Goal: Transaction & Acquisition: Purchase product/service

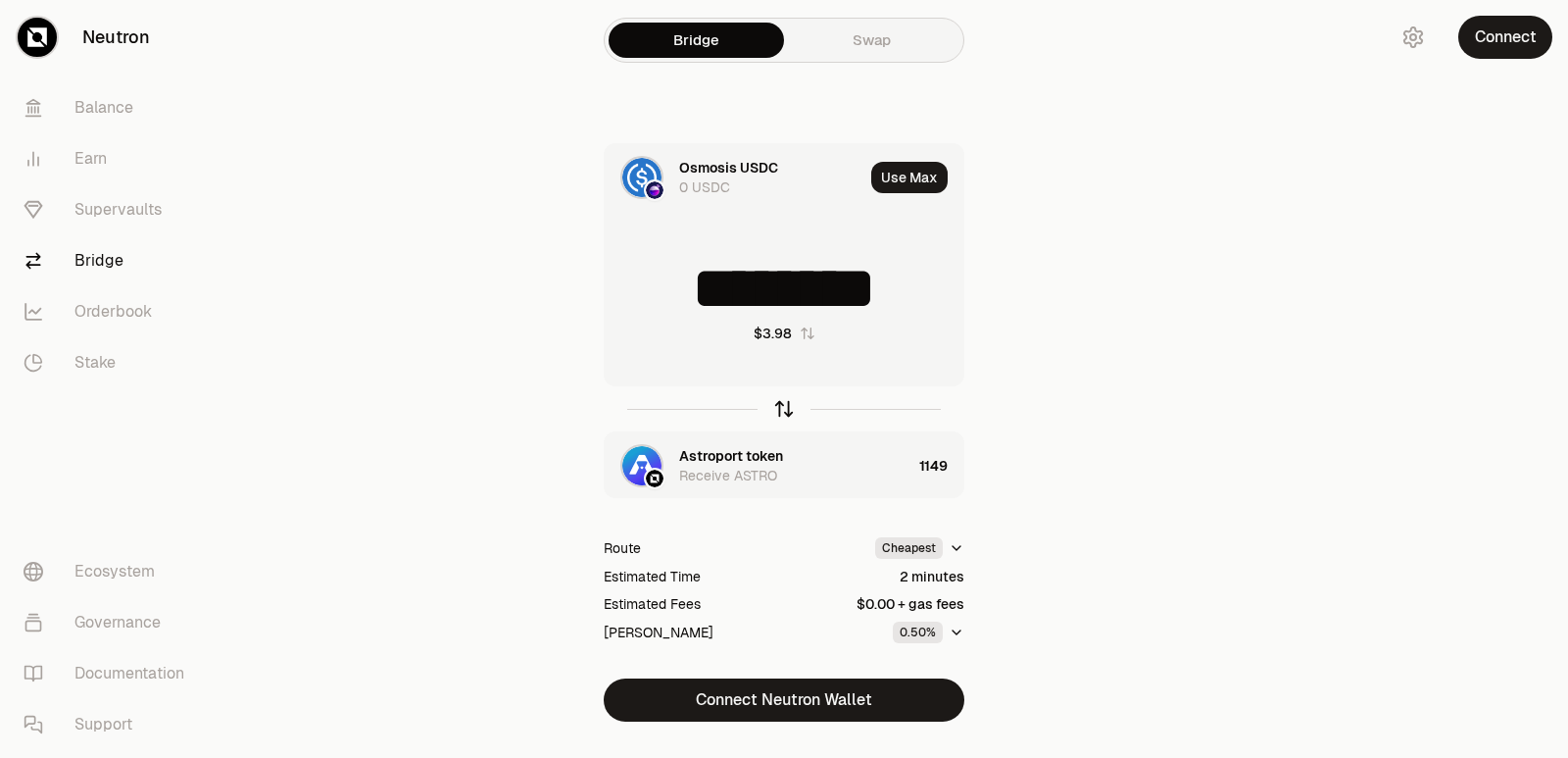
click at [781, 409] on icon "button" at bounding box center [784, 409] width 22 height 22
type input "********"
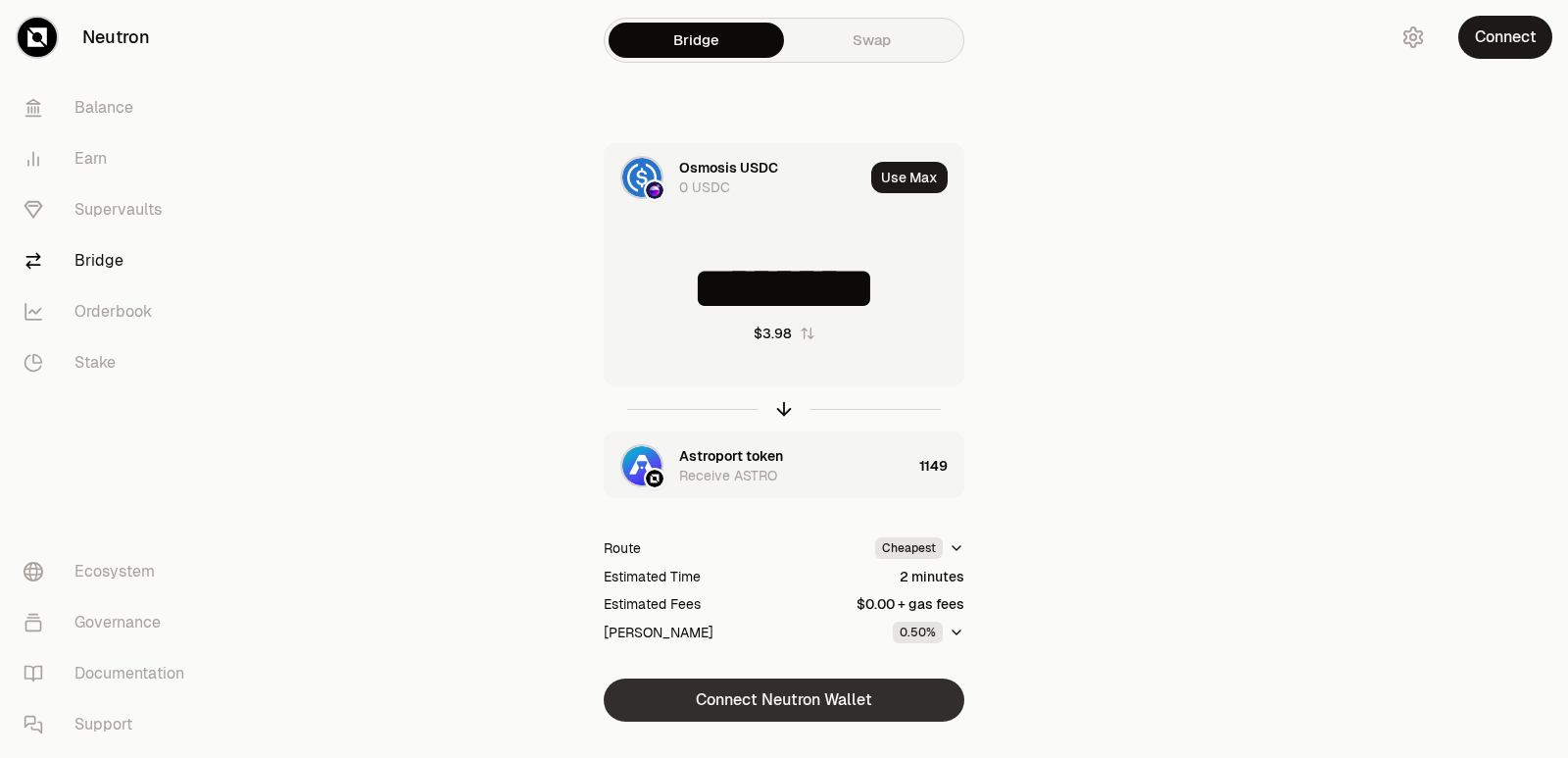
click at [763, 708] on button "Connect Neutron Wallet" at bounding box center [784, 701] width 361 height 44
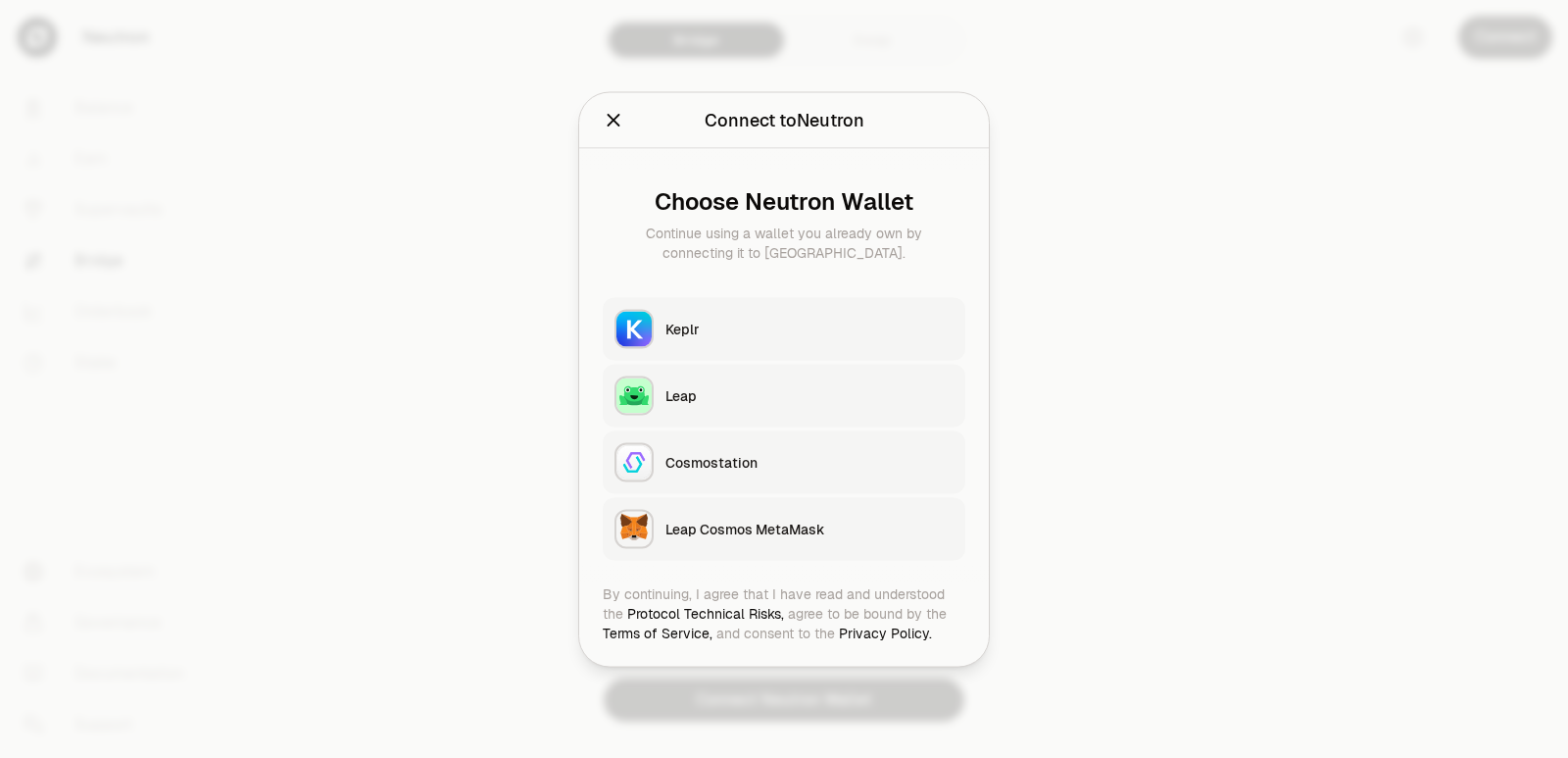
click at [710, 329] on div "Keplr" at bounding box center [809, 328] width 288 height 20
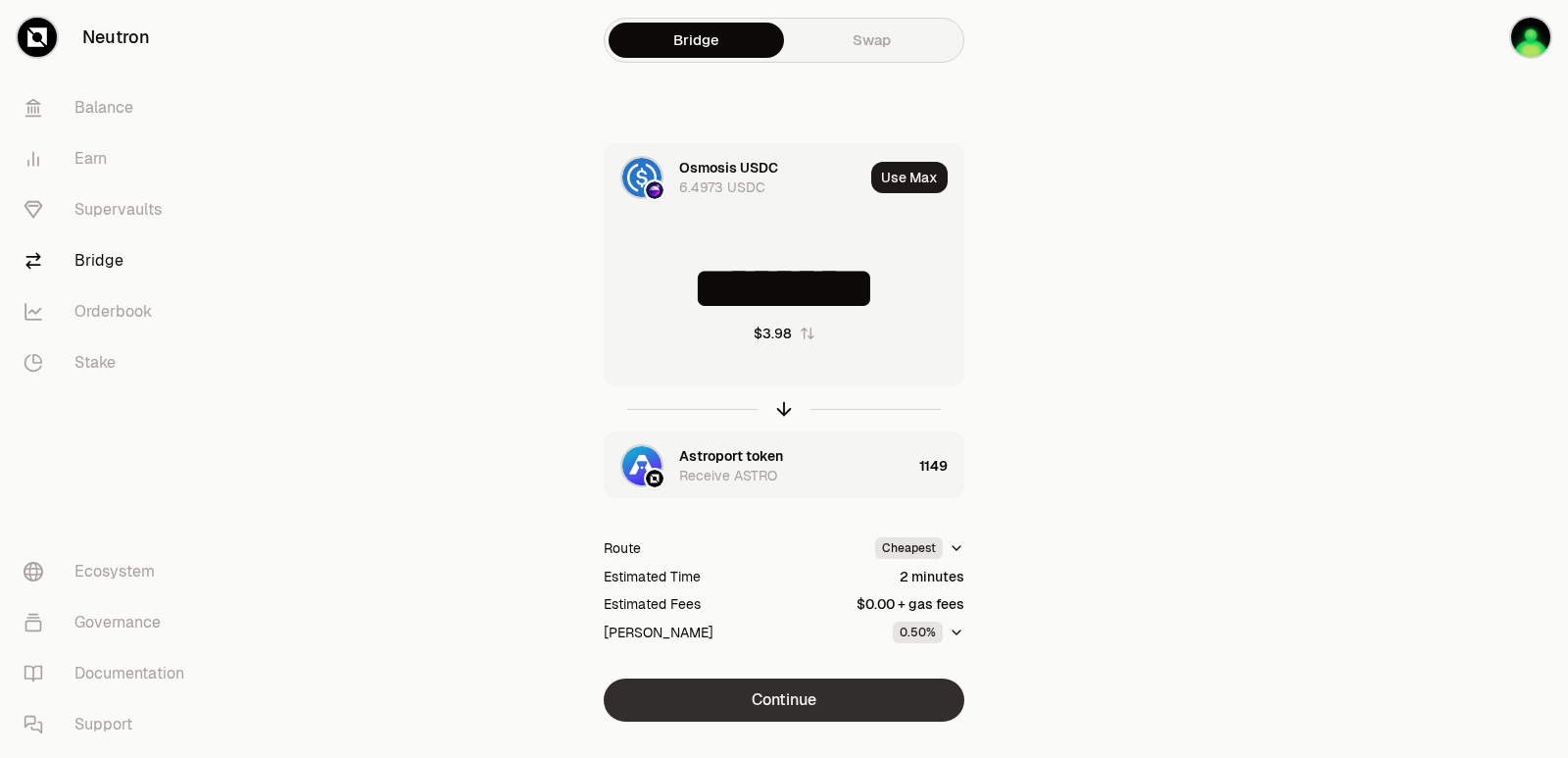
click at [816, 690] on button "Continue" at bounding box center [784, 701] width 361 height 44
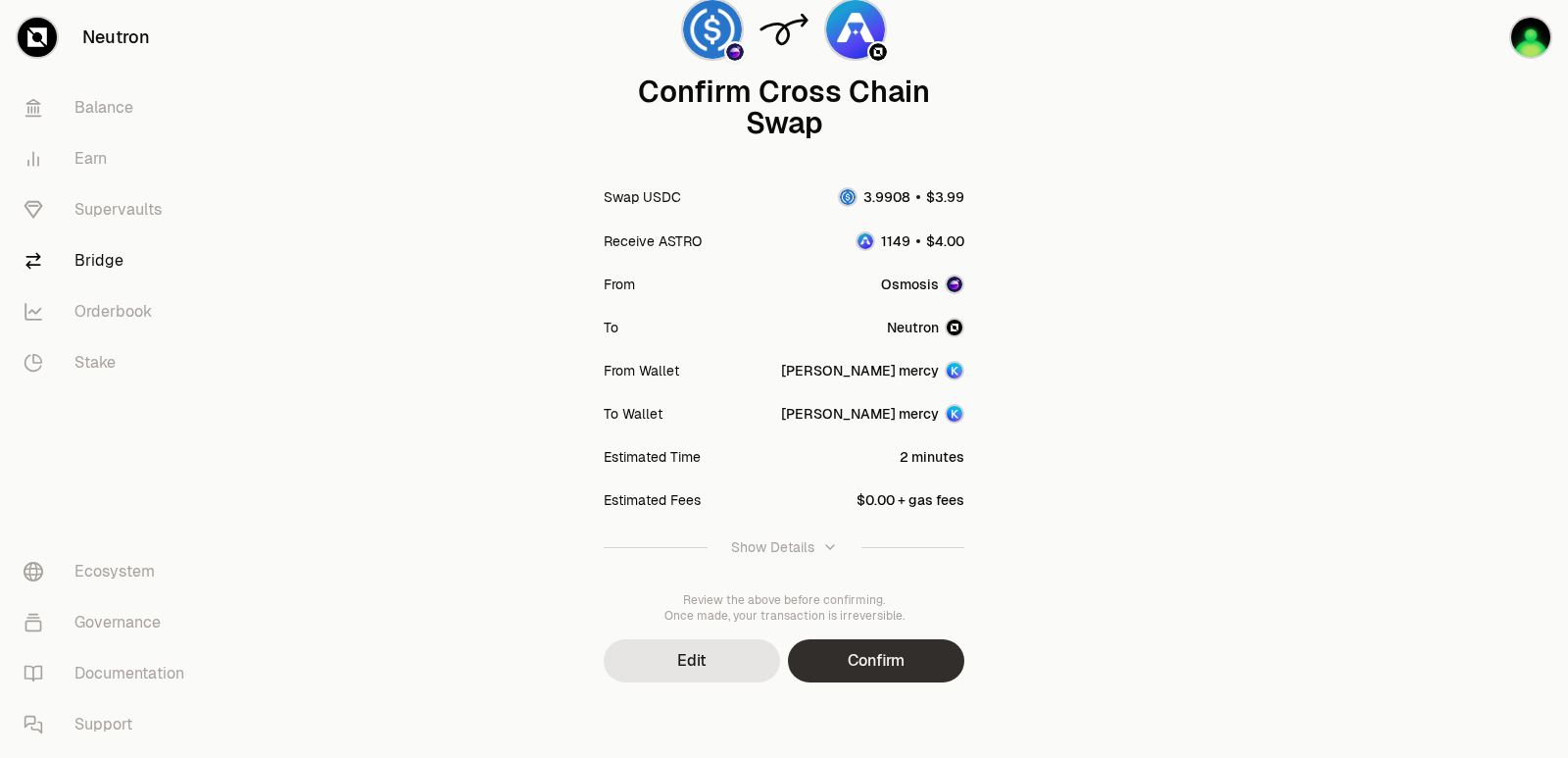
scroll to position [162, 0]
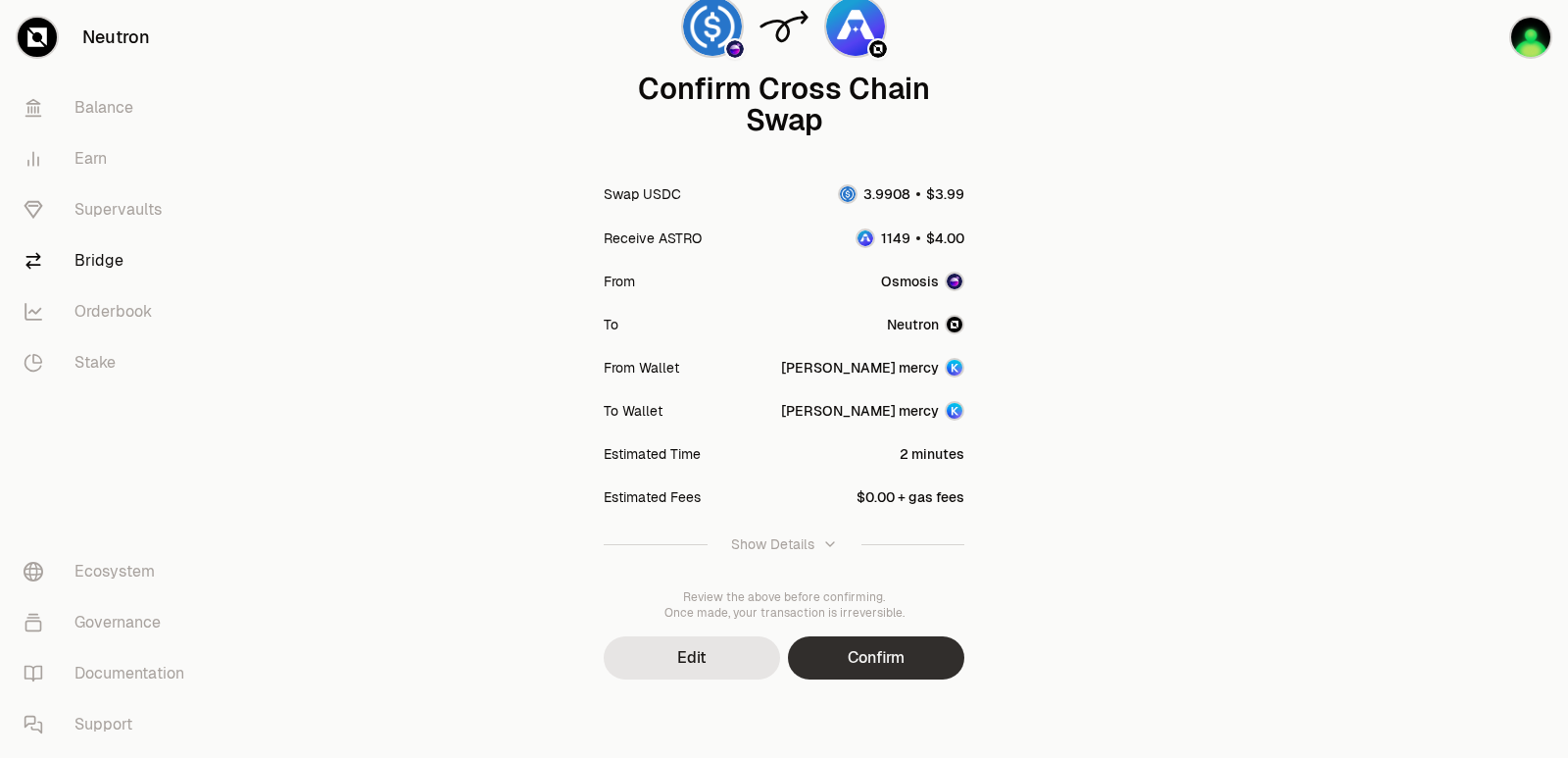
click at [843, 644] on button "Confirm" at bounding box center [876, 658] width 176 height 44
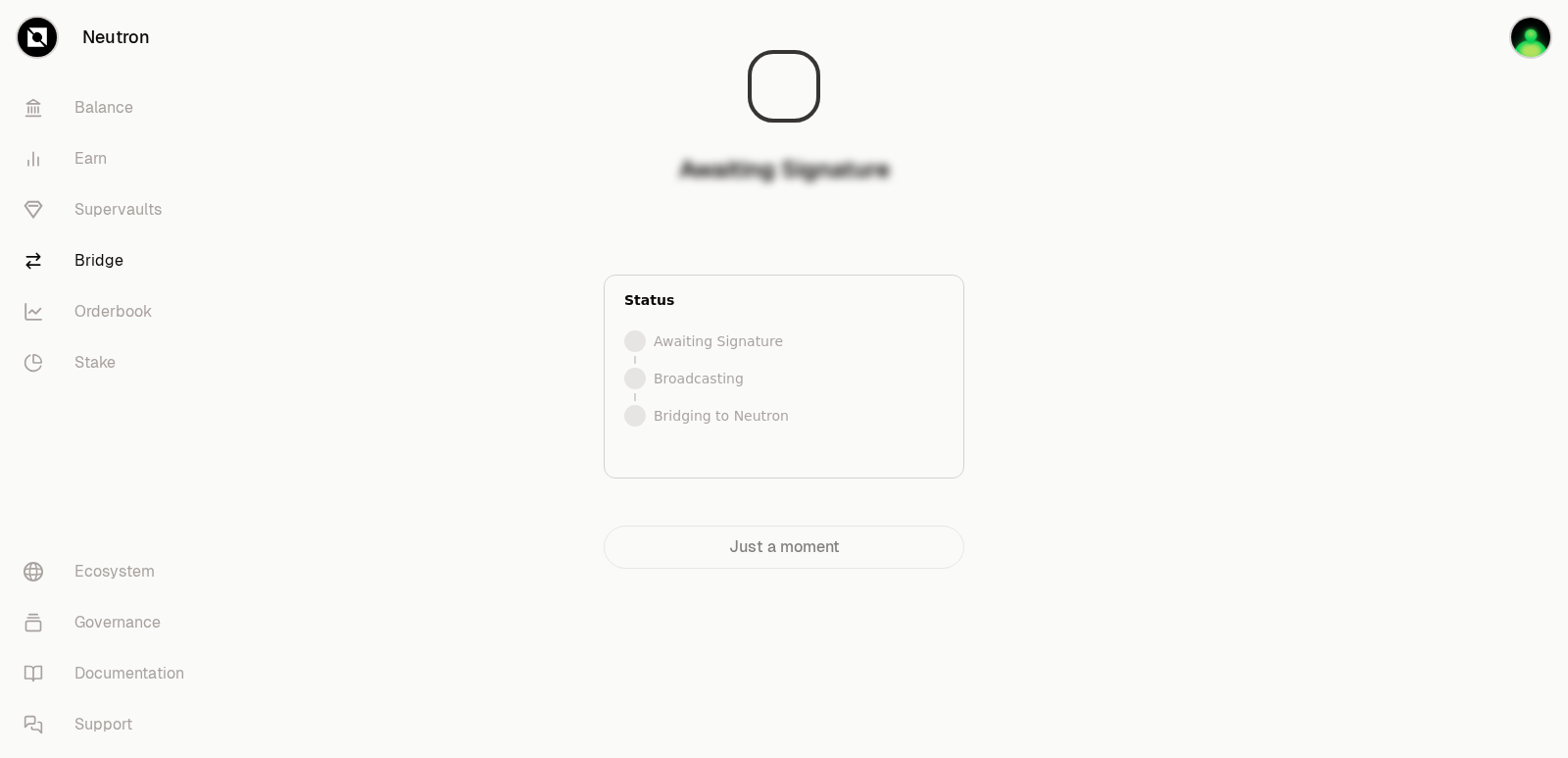
scroll to position [0, 0]
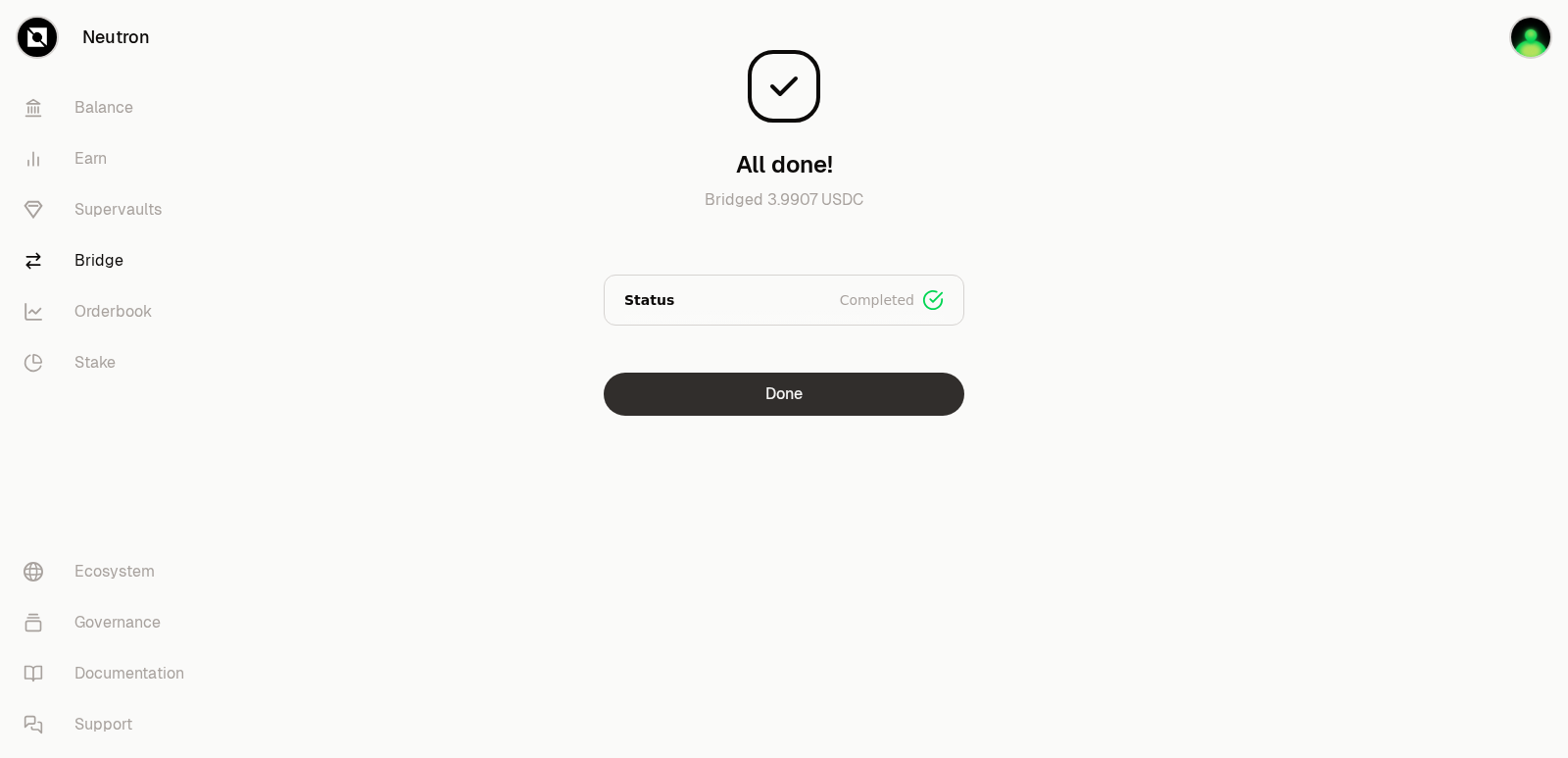
click at [739, 395] on button "Done" at bounding box center [784, 394] width 361 height 44
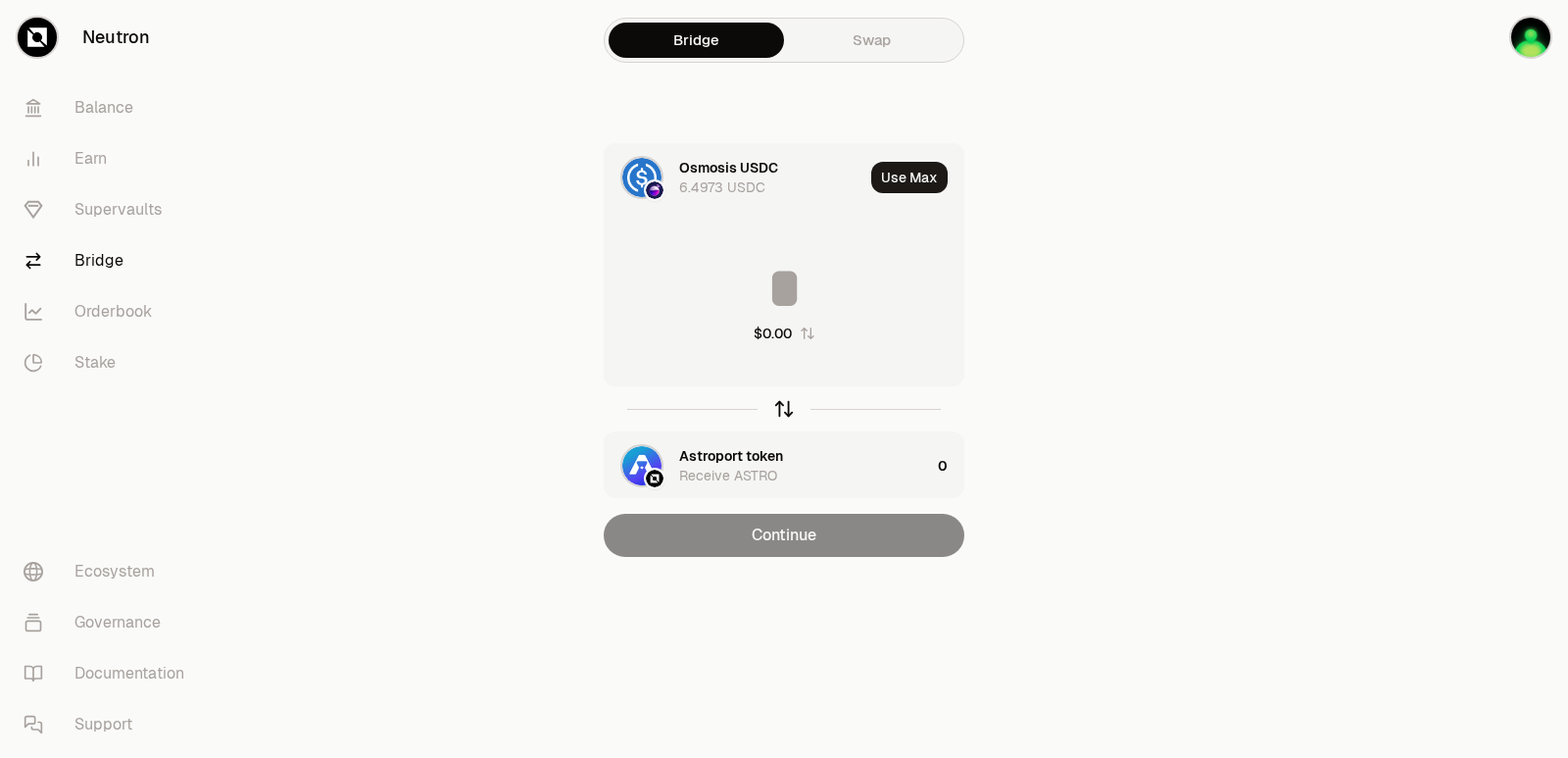
click at [781, 412] on icon "button" at bounding box center [784, 409] width 22 height 22
click at [922, 181] on button "Use Max" at bounding box center [908, 177] width 76 height 32
type input "****"
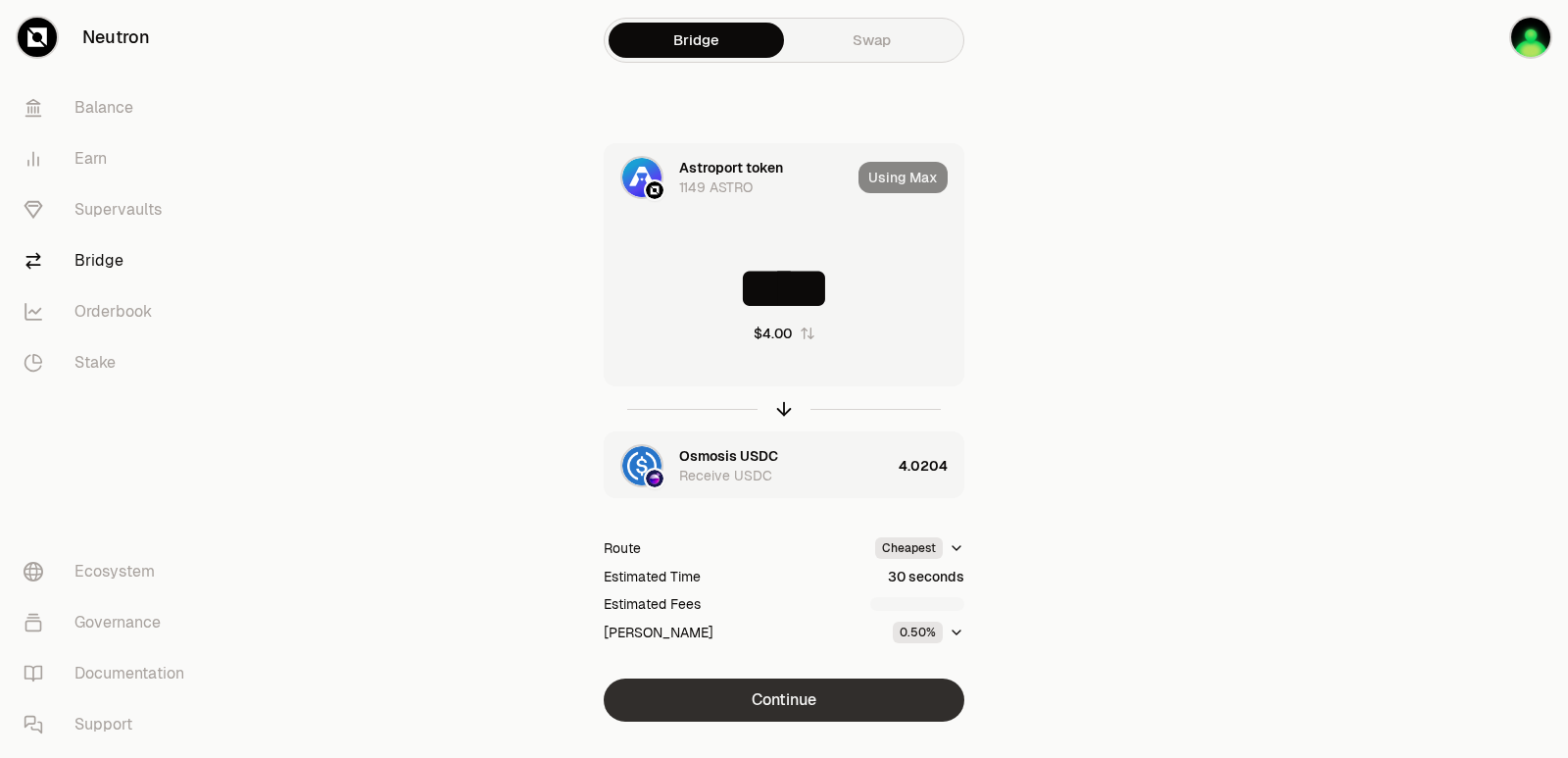
click at [787, 699] on button "Continue" at bounding box center [784, 701] width 361 height 44
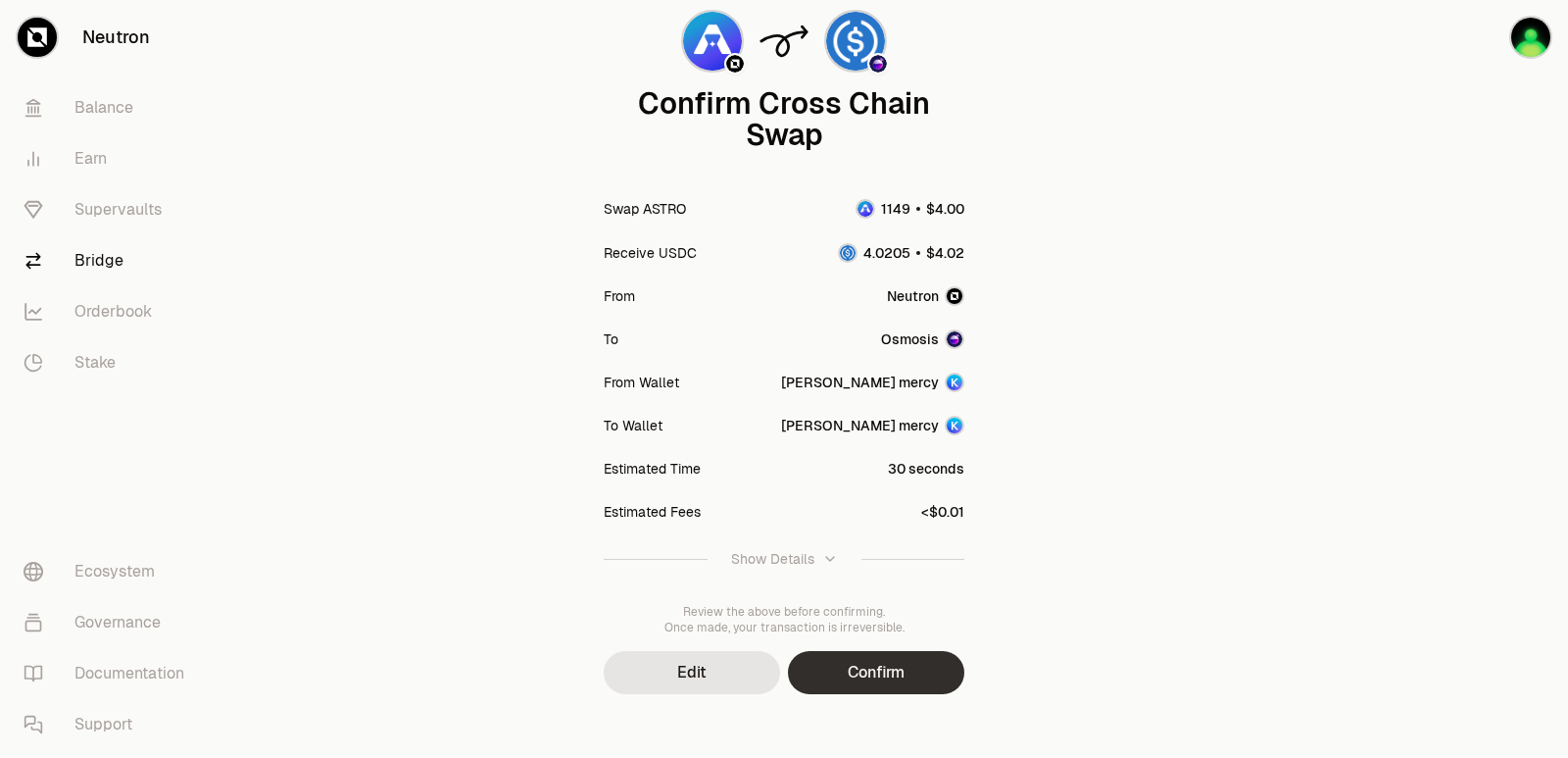
scroll to position [162, 0]
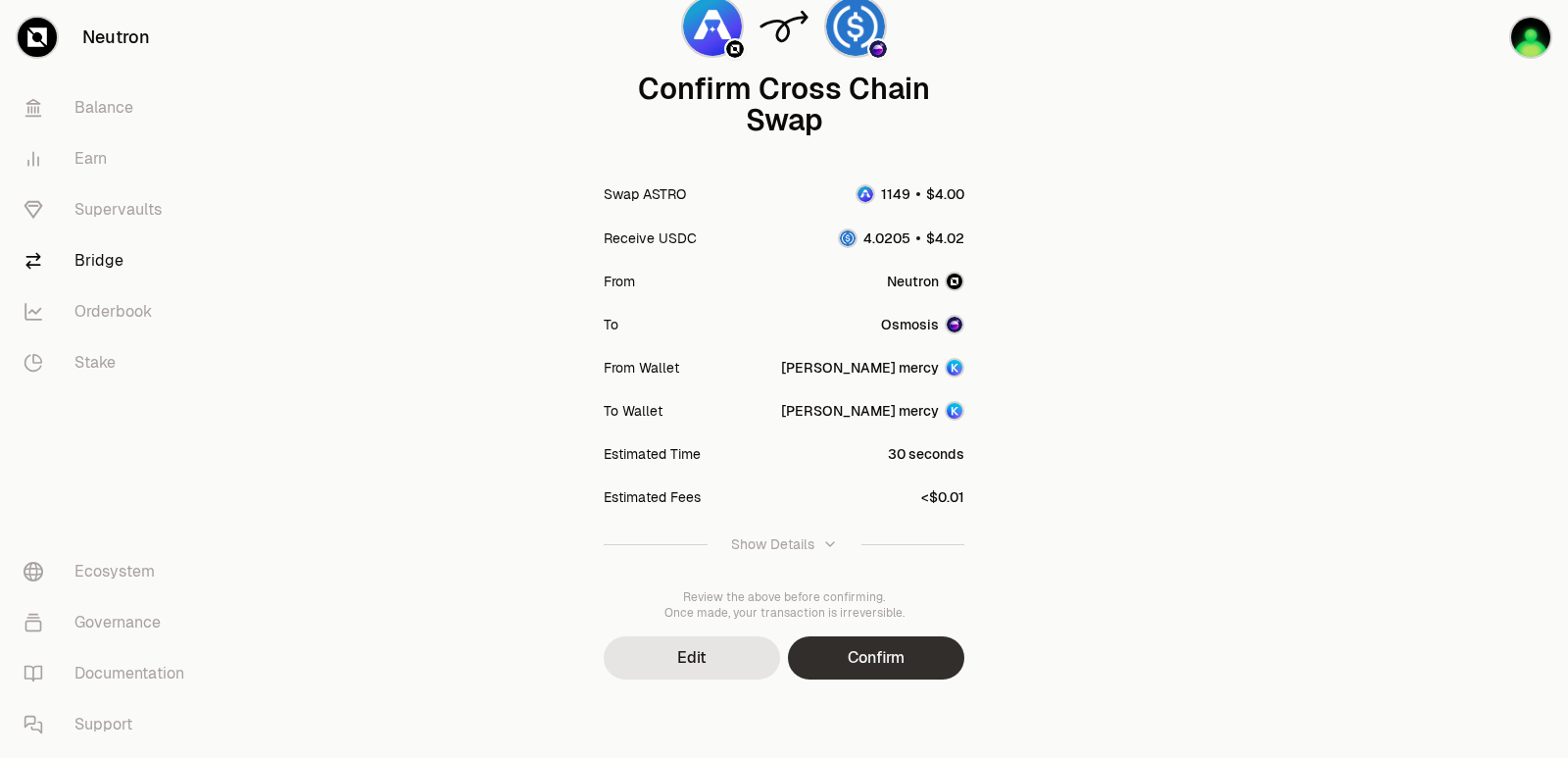
click at [861, 675] on button "Confirm" at bounding box center [876, 658] width 176 height 44
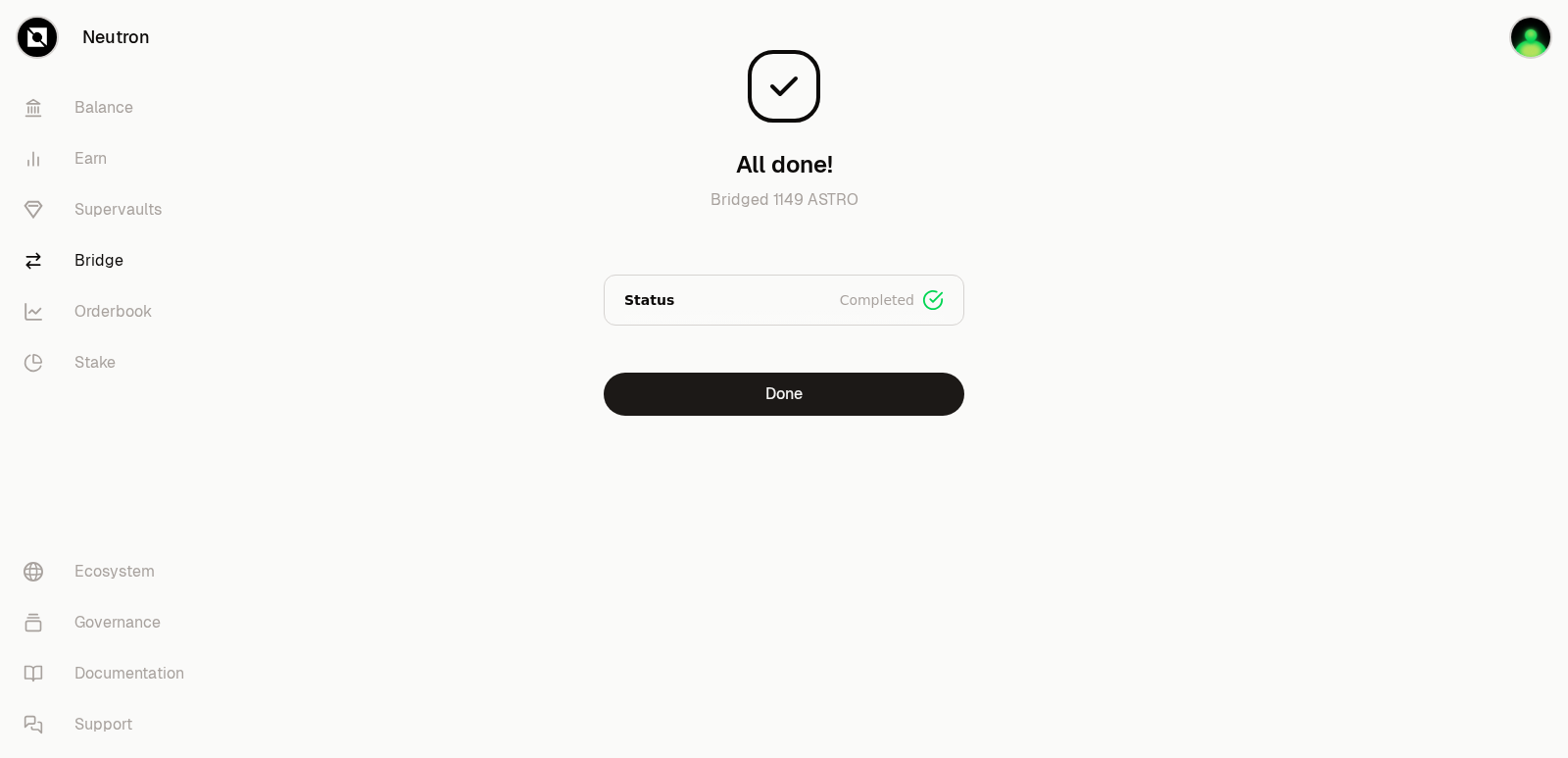
click at [790, 416] on div "All done! Bridged 1149 ASTRO Status Completed Signed Broadcasted Bridged Done" at bounding box center [784, 247] width 705 height 494
click at [787, 409] on button "Done" at bounding box center [784, 394] width 361 height 44
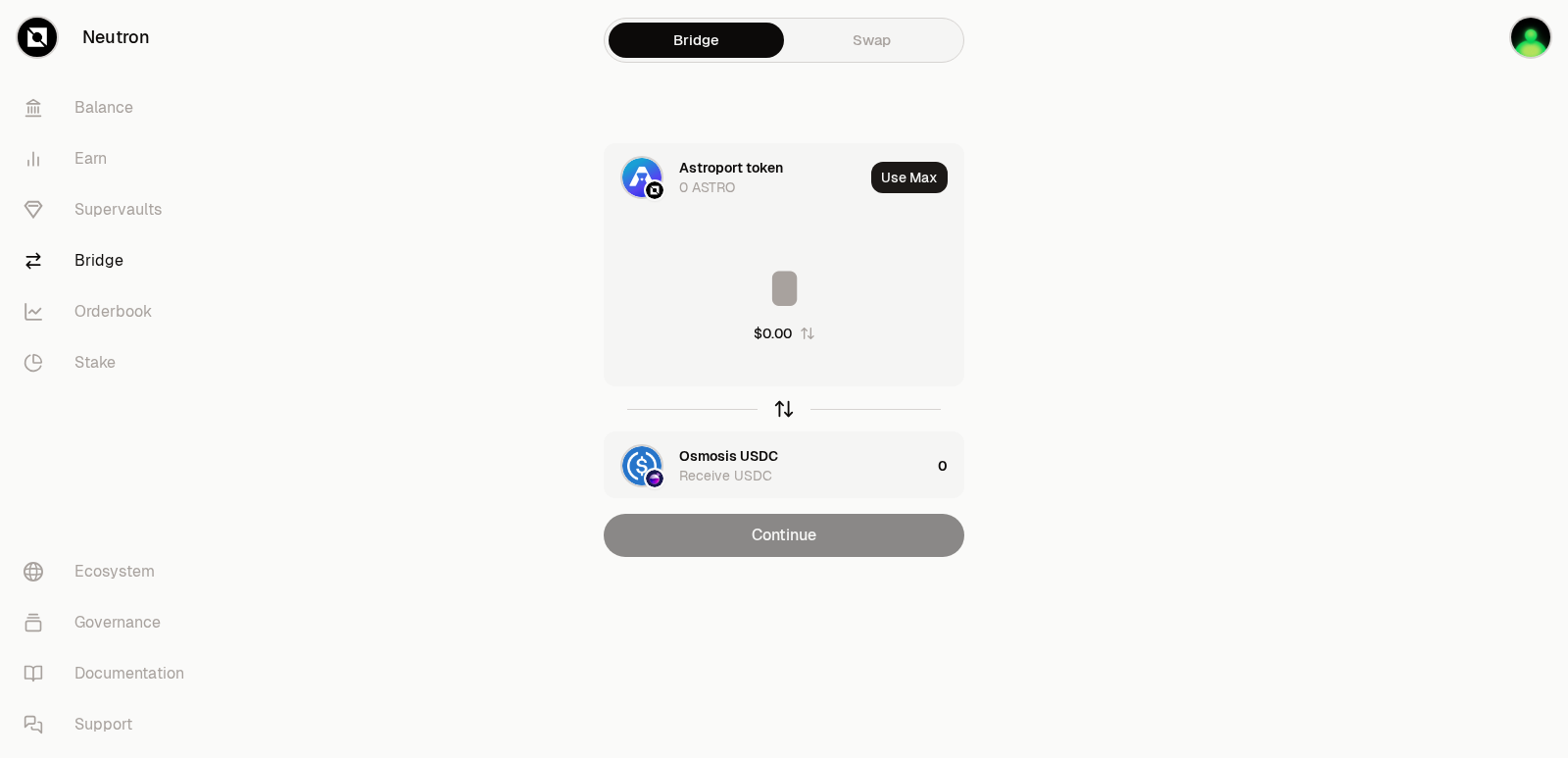
click at [786, 408] on icon "button" at bounding box center [784, 409] width 22 height 22
click at [703, 461] on div "Astroport token" at bounding box center [731, 456] width 104 height 20
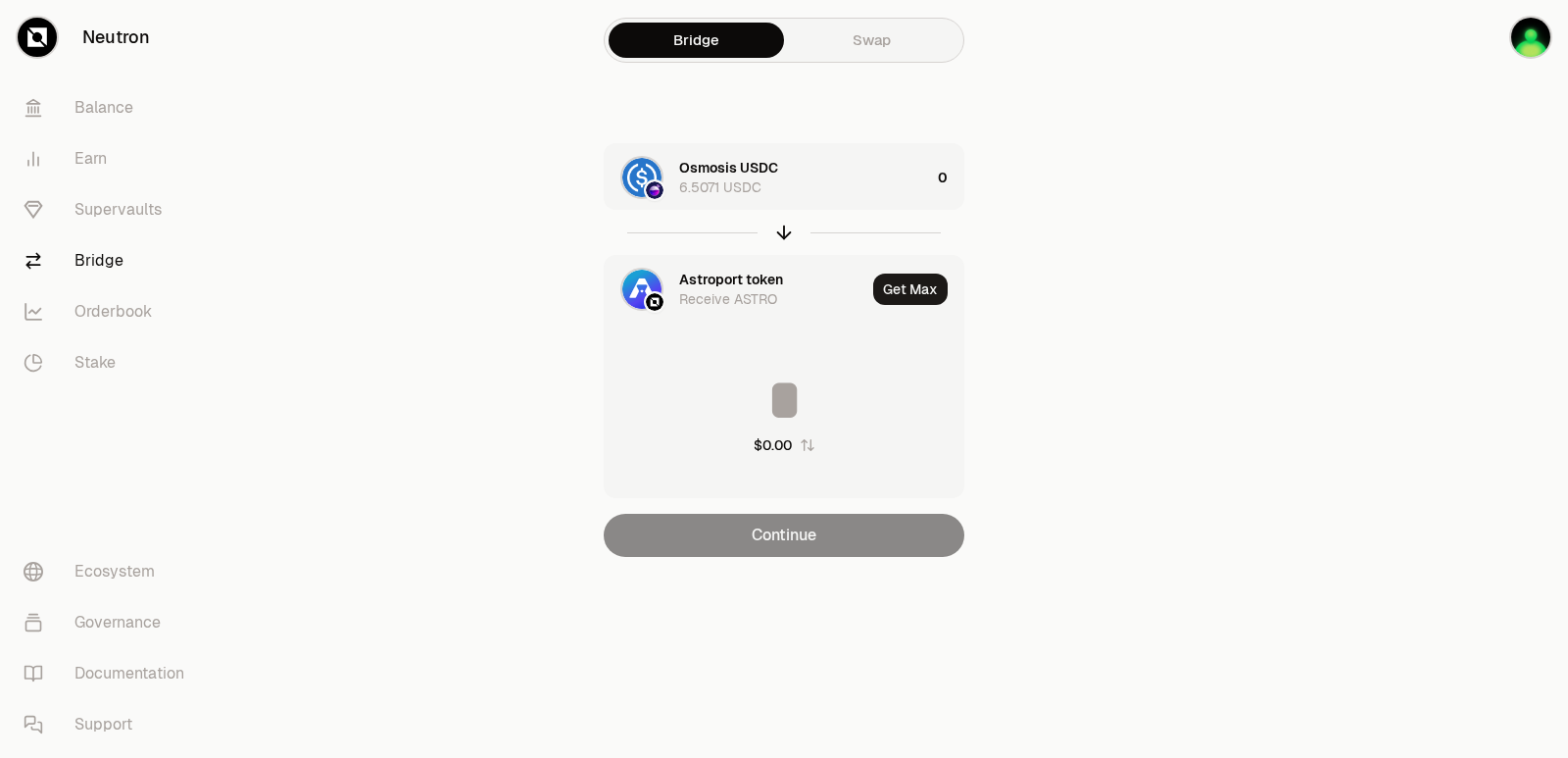
click at [710, 273] on div "Astroport token" at bounding box center [731, 279] width 104 height 20
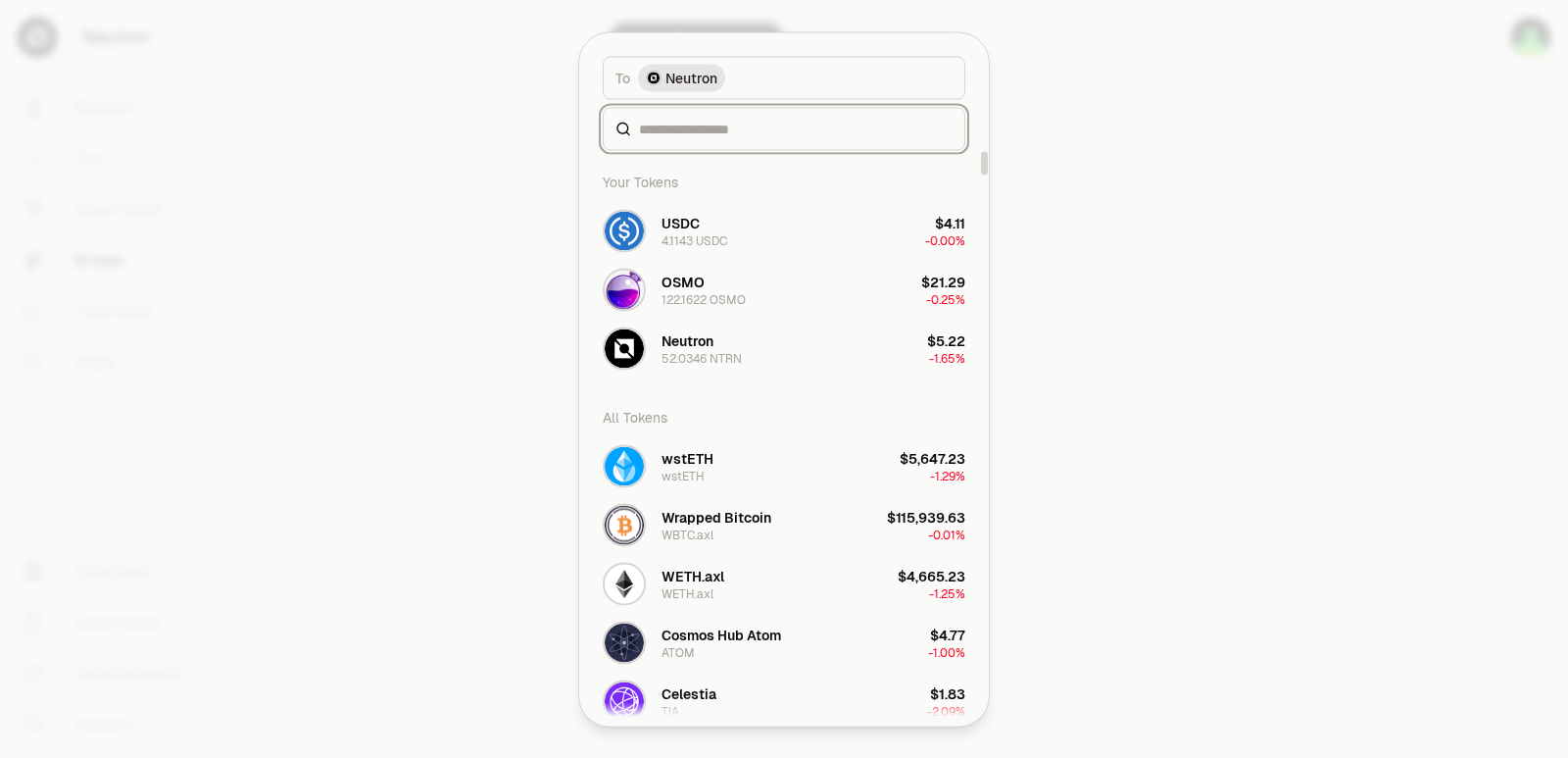
click at [718, 125] on input at bounding box center [795, 129] width 314 height 20
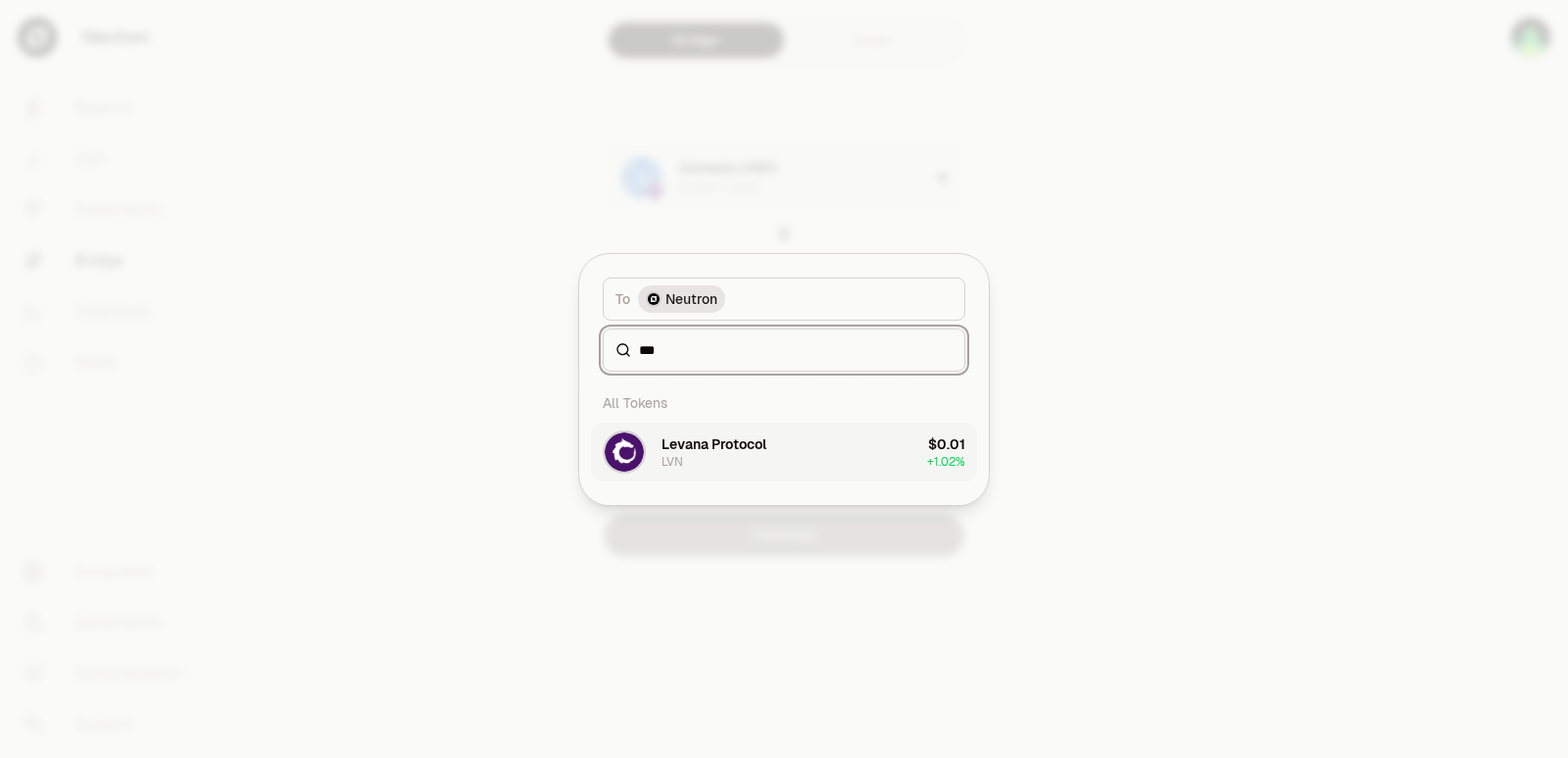
type input "***"
click at [708, 466] on div "Levana Protocol LVN" at bounding box center [714, 452] width 105 height 36
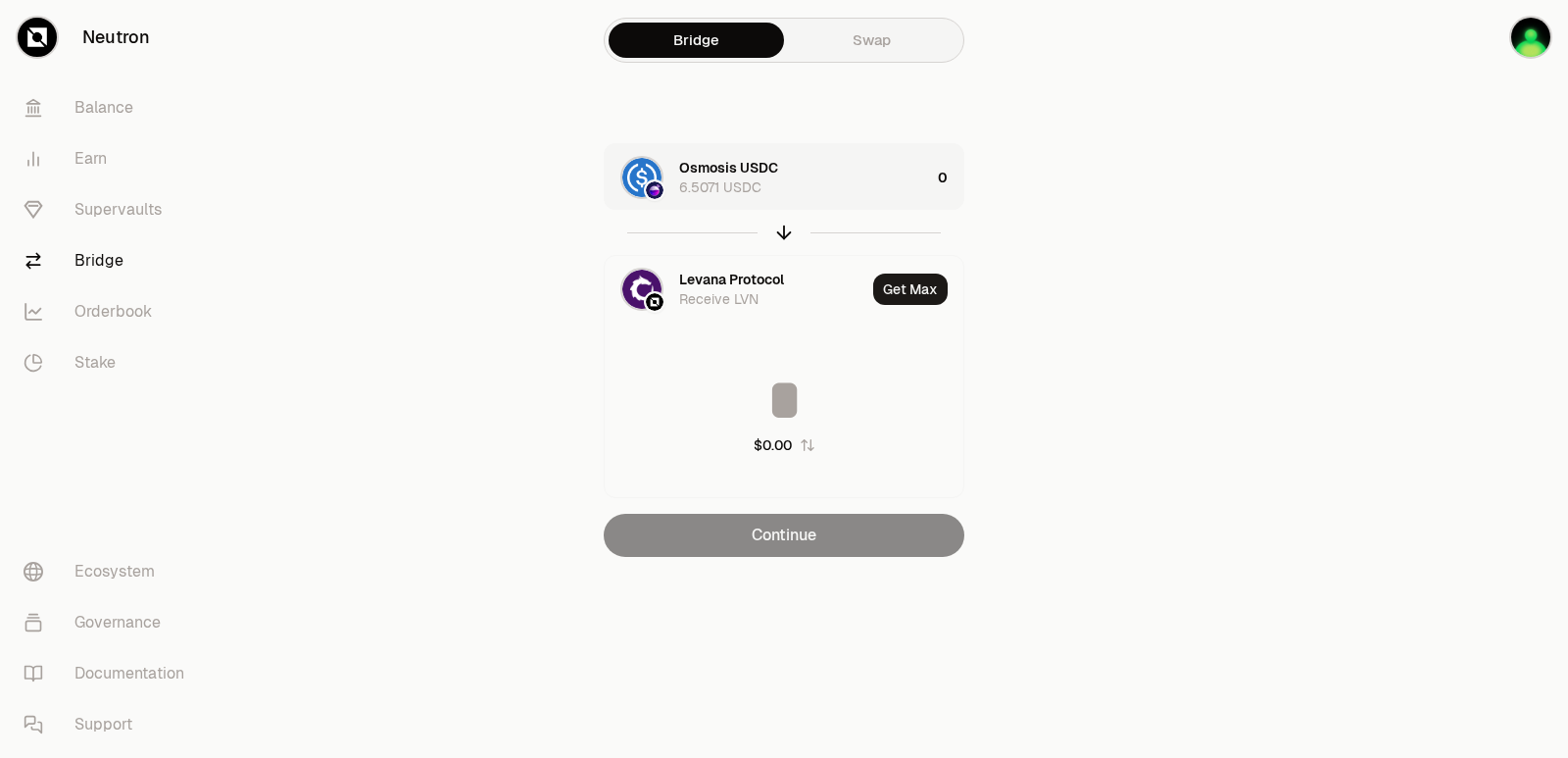
click at [754, 217] on div at bounding box center [784, 233] width 361 height 46
click at [863, 174] on div "Osmosis USDC 6.5071 USDC" at bounding box center [804, 177] width 251 height 40
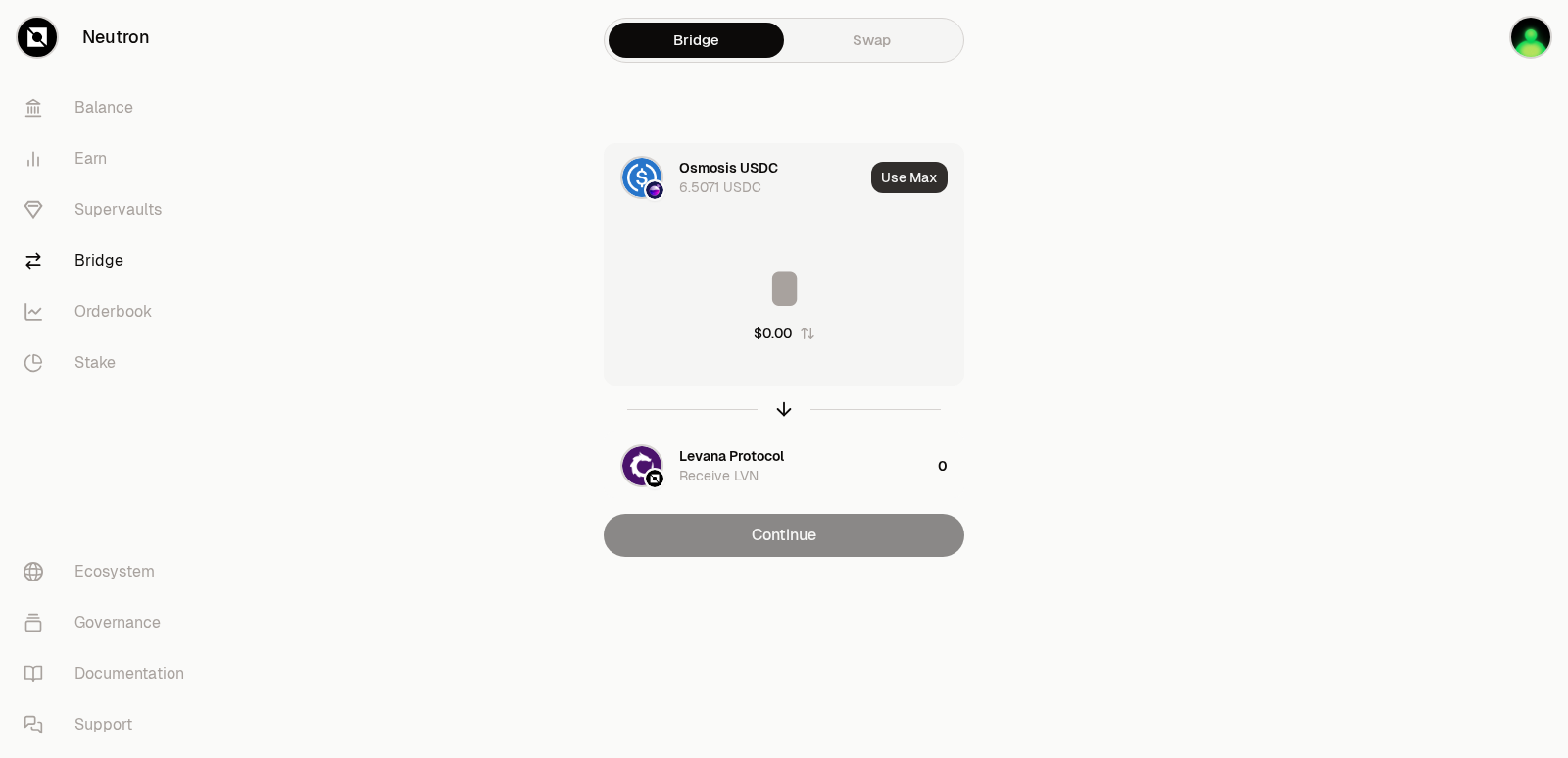
click at [898, 183] on button "Use Max" at bounding box center [908, 177] width 76 height 32
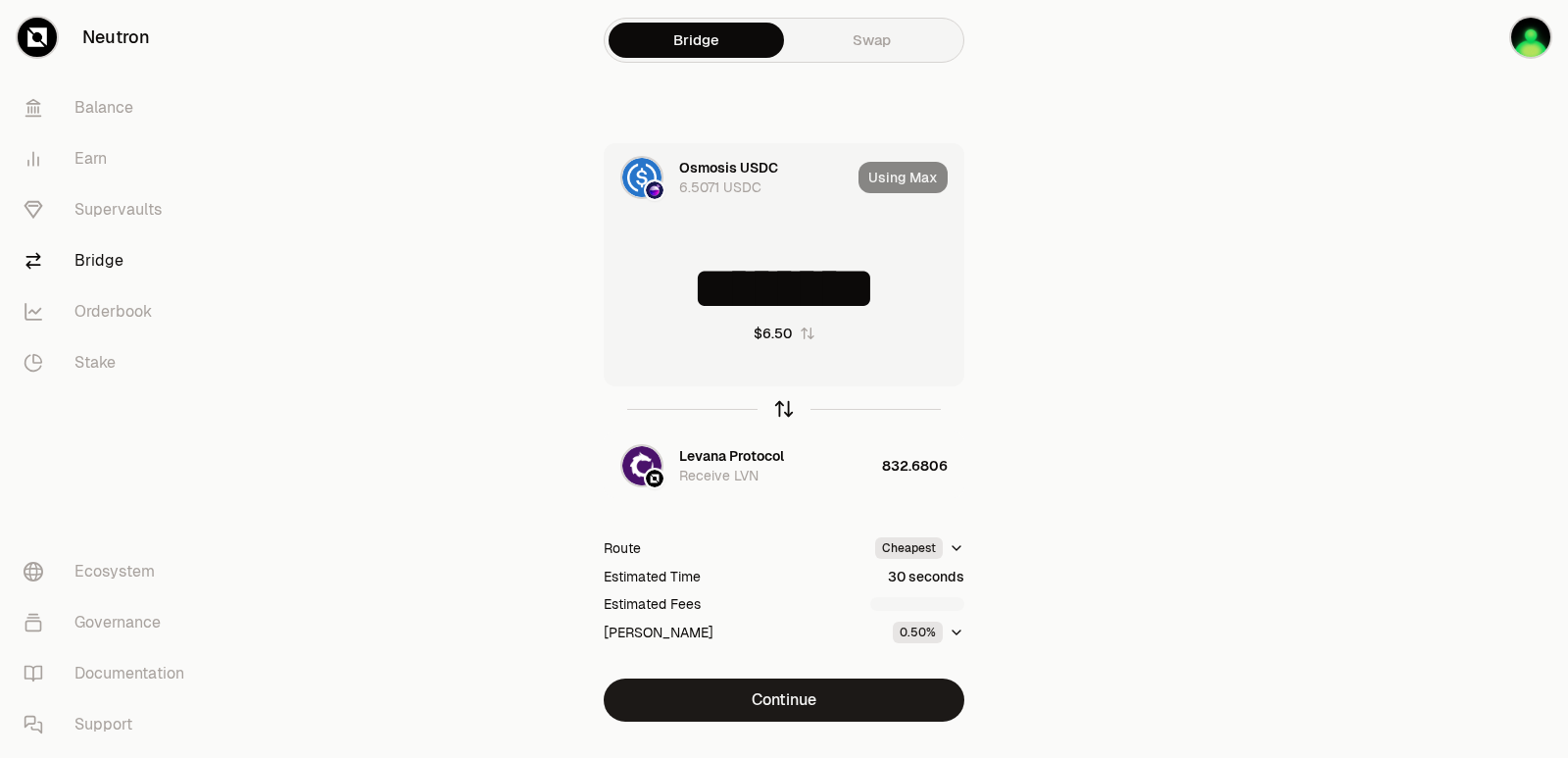
click at [781, 406] on icon "button" at bounding box center [784, 406] width 13 height 6
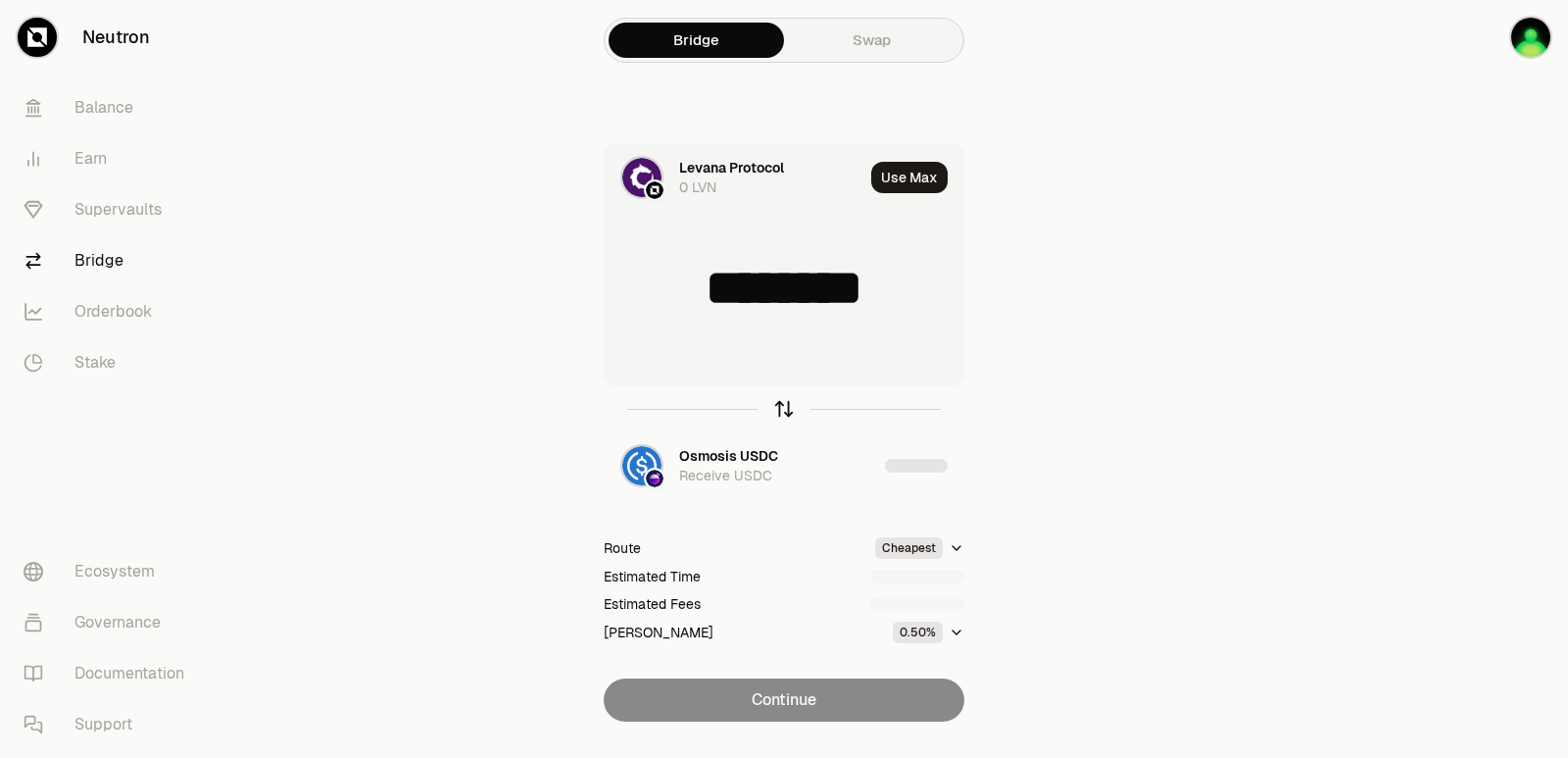
type input "**********"
click at [781, 406] on icon "button" at bounding box center [784, 406] width 13 height 6
click at [767, 262] on input at bounding box center [784, 287] width 359 height 58
type input "*"
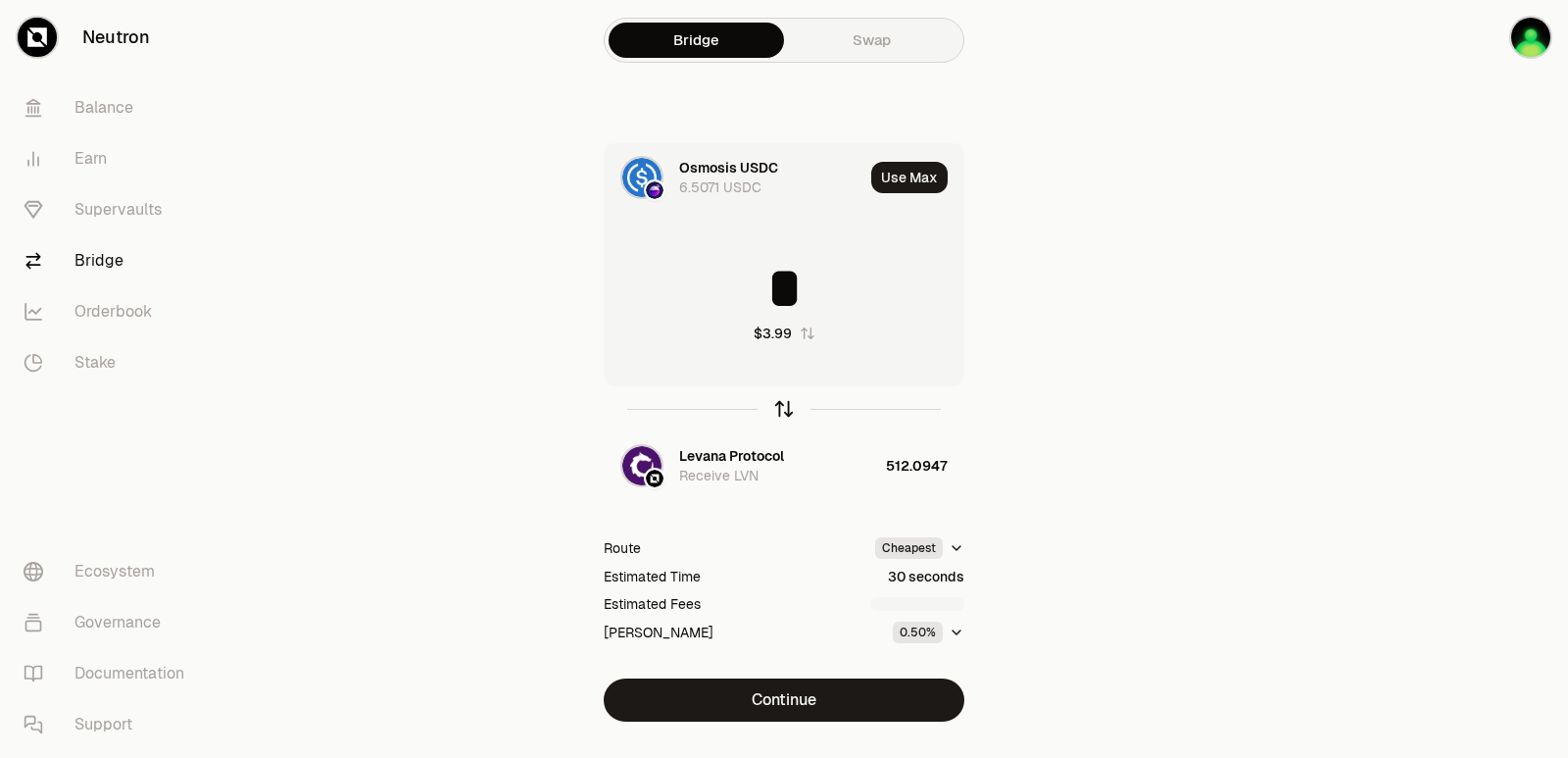
click at [784, 403] on icon "button" at bounding box center [784, 406] width 13 height 6
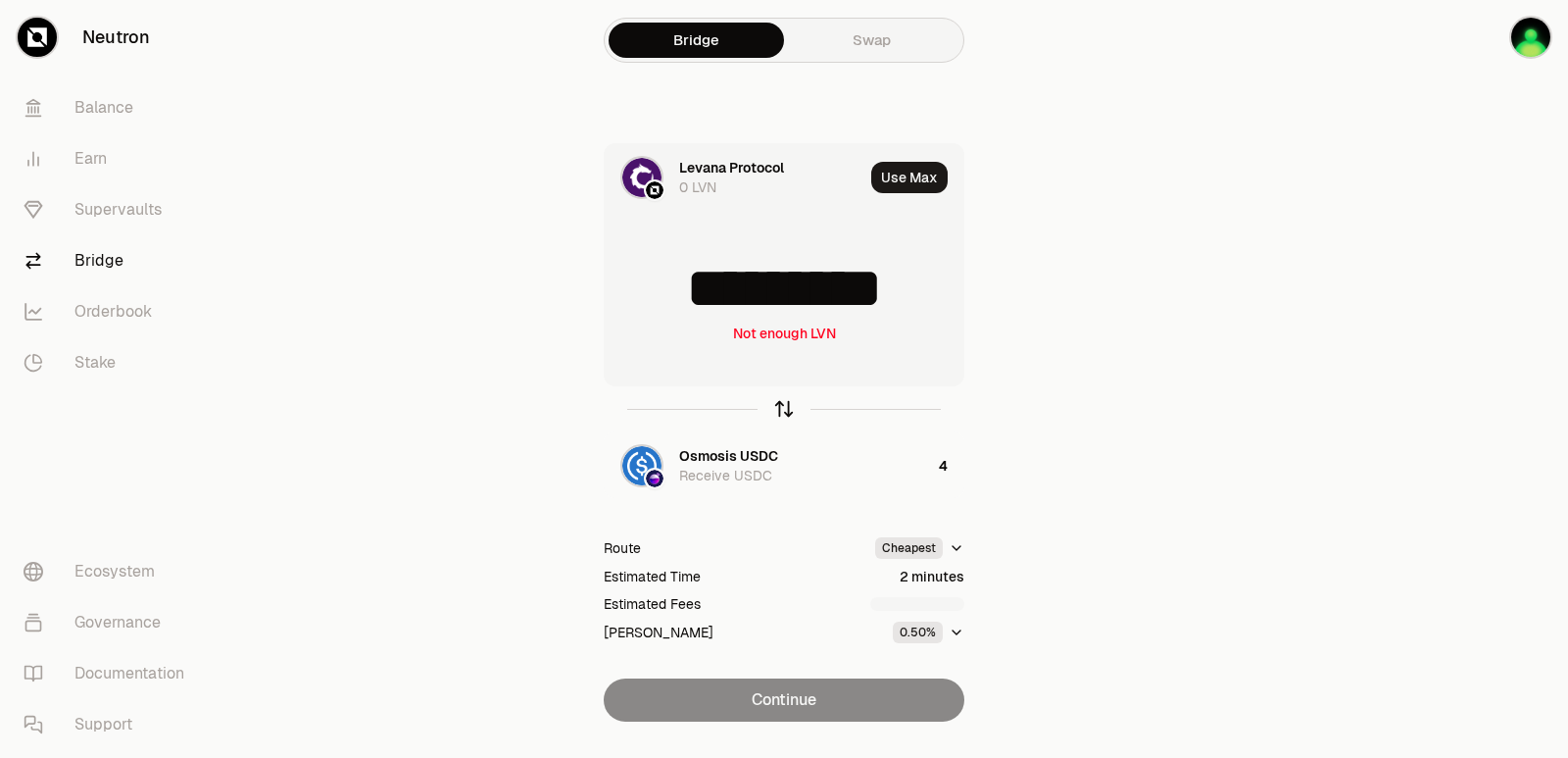
click at [784, 403] on icon "button" at bounding box center [784, 406] width 13 height 6
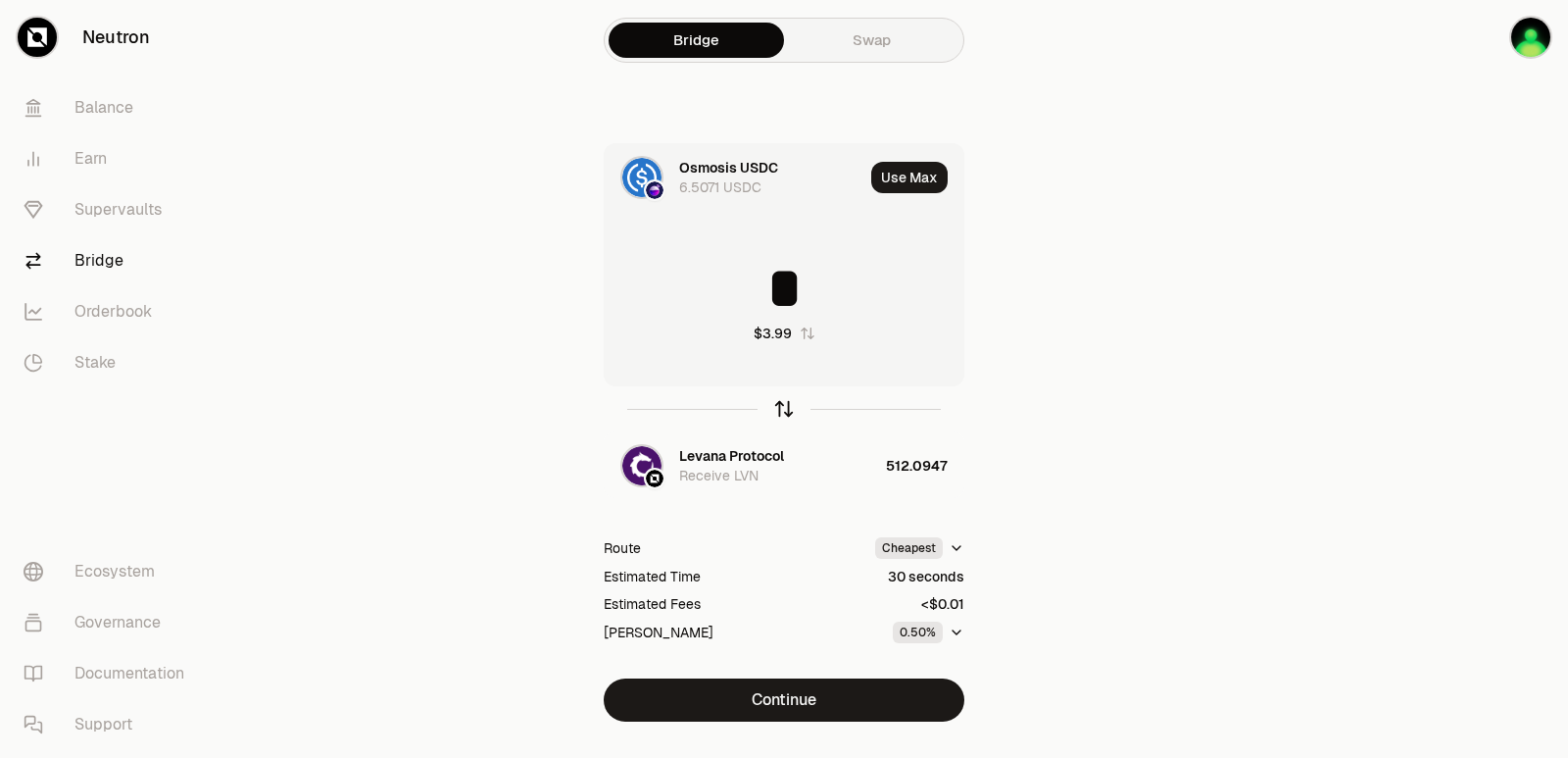
click at [784, 404] on icon "button" at bounding box center [784, 406] width 13 height 6
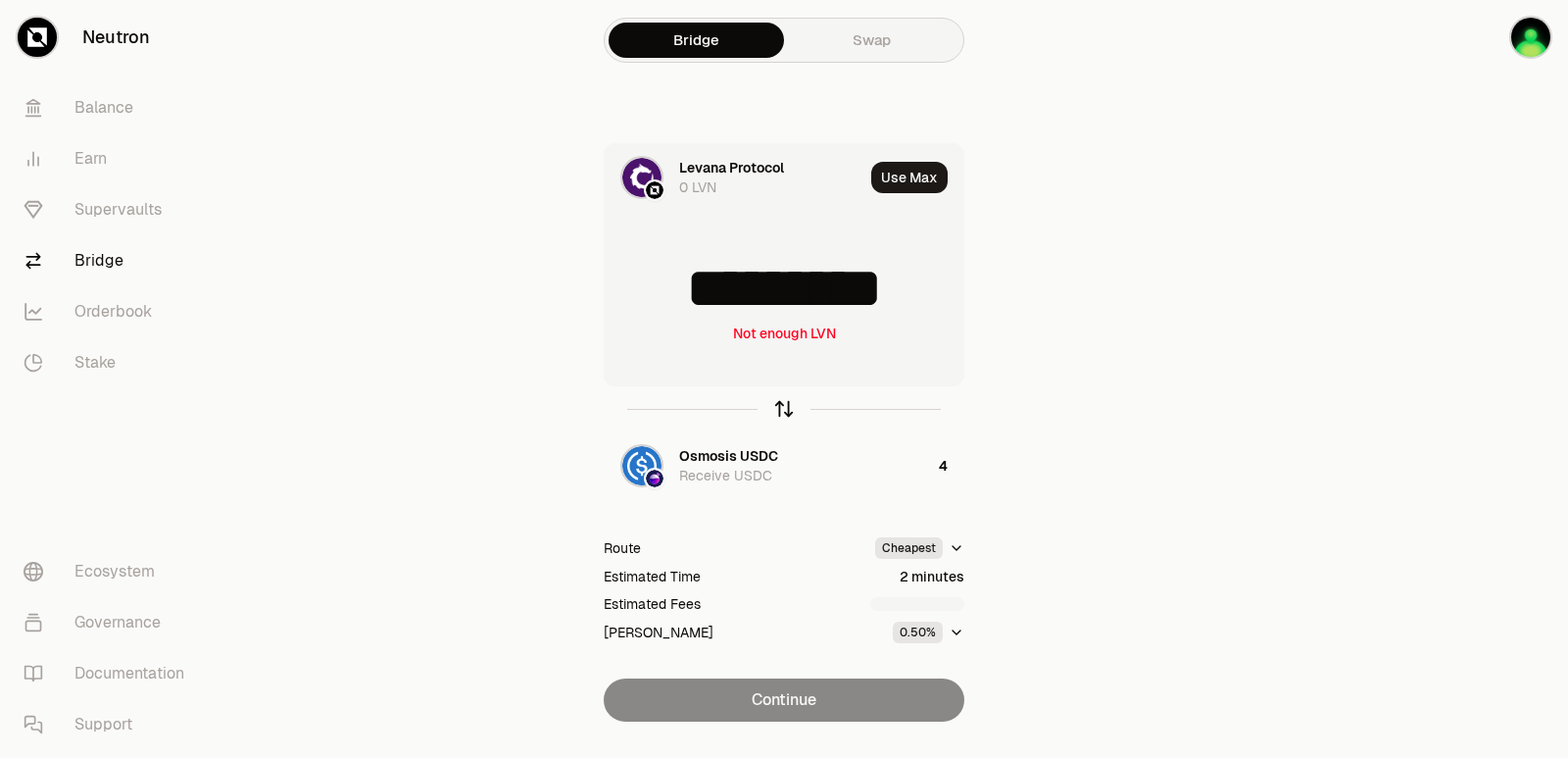
click at [784, 404] on icon "button" at bounding box center [784, 406] width 13 height 6
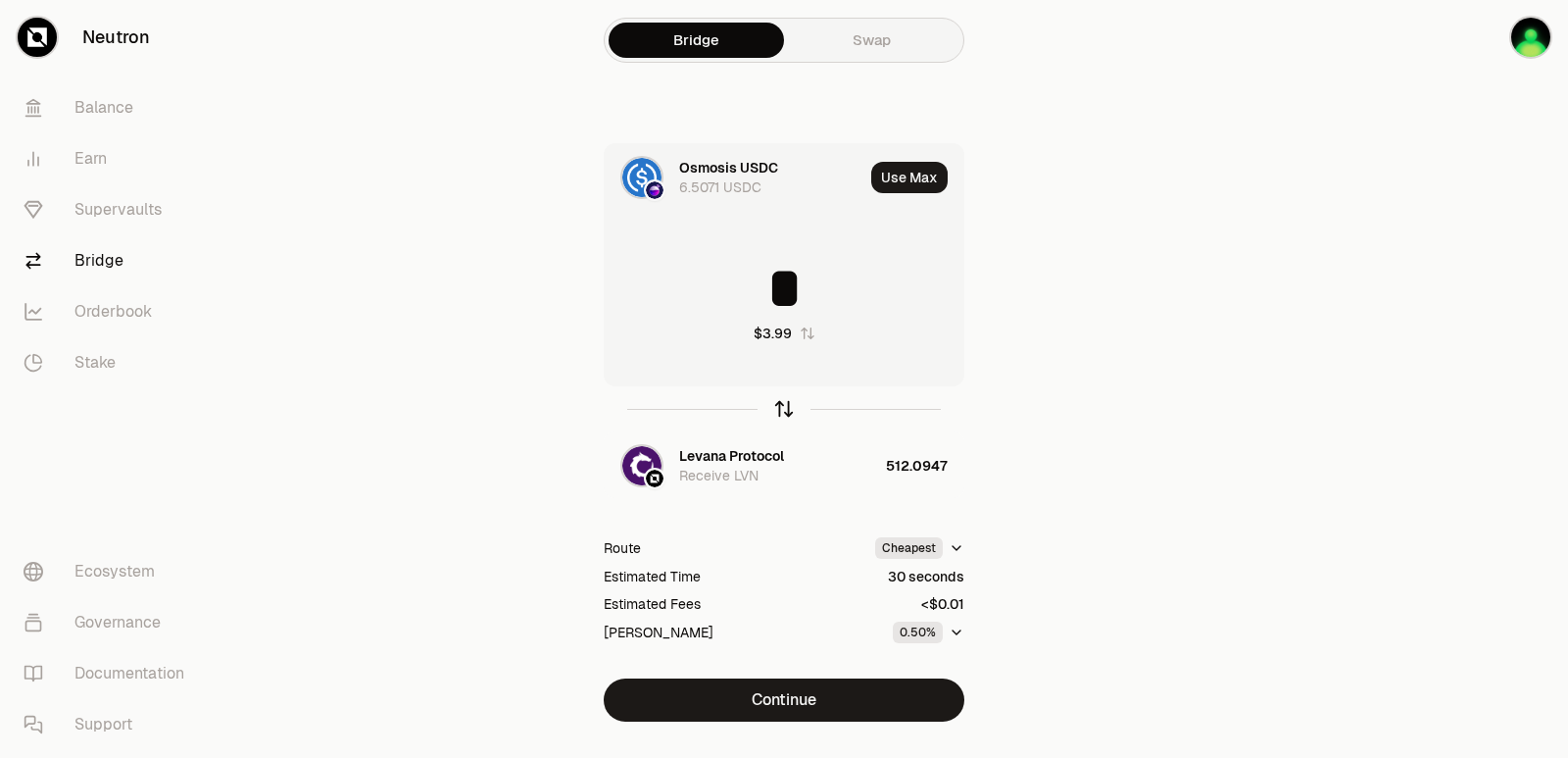
click at [784, 404] on icon "button" at bounding box center [784, 406] width 13 height 6
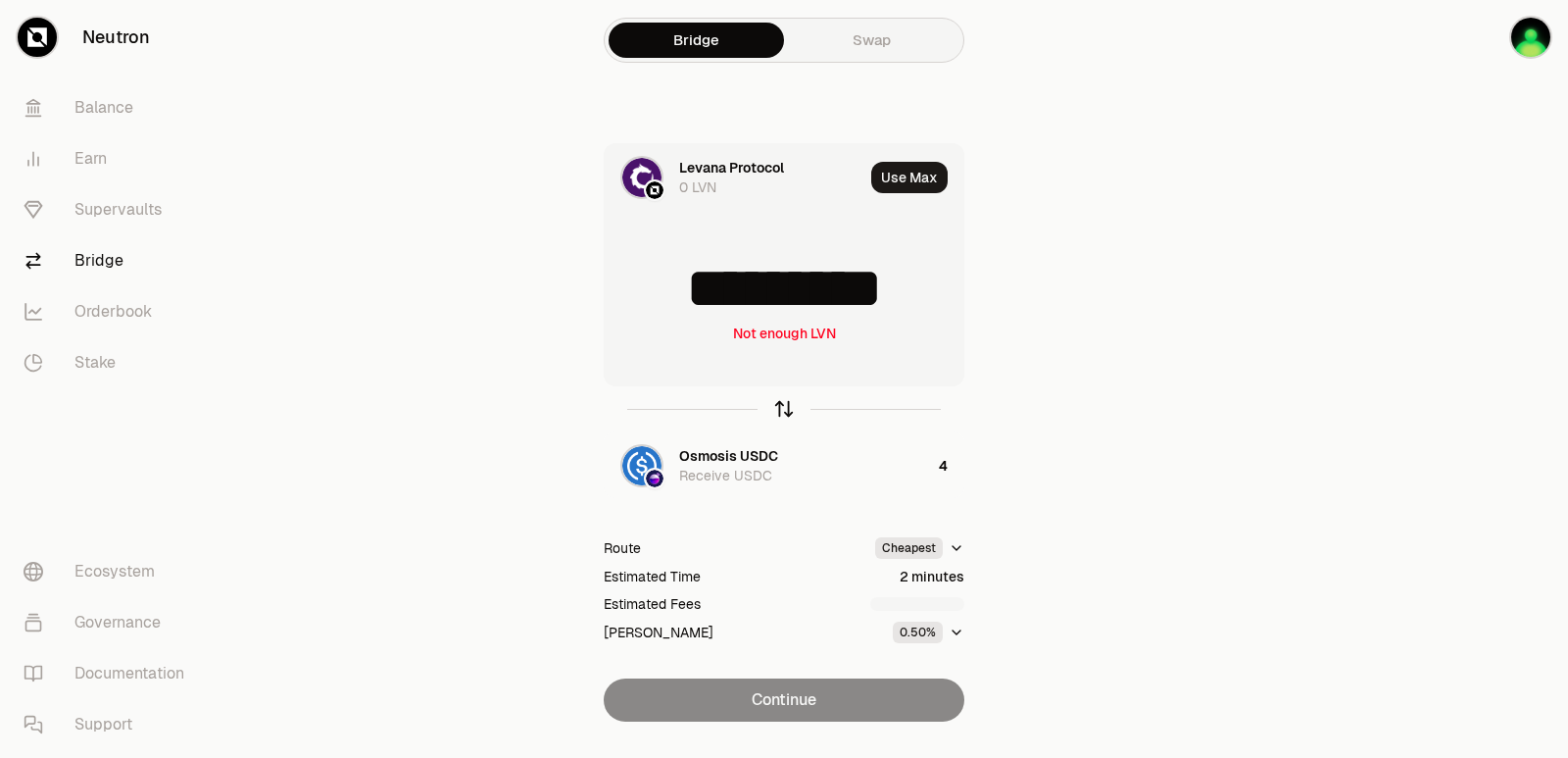
click at [784, 404] on icon "button" at bounding box center [784, 406] width 13 height 6
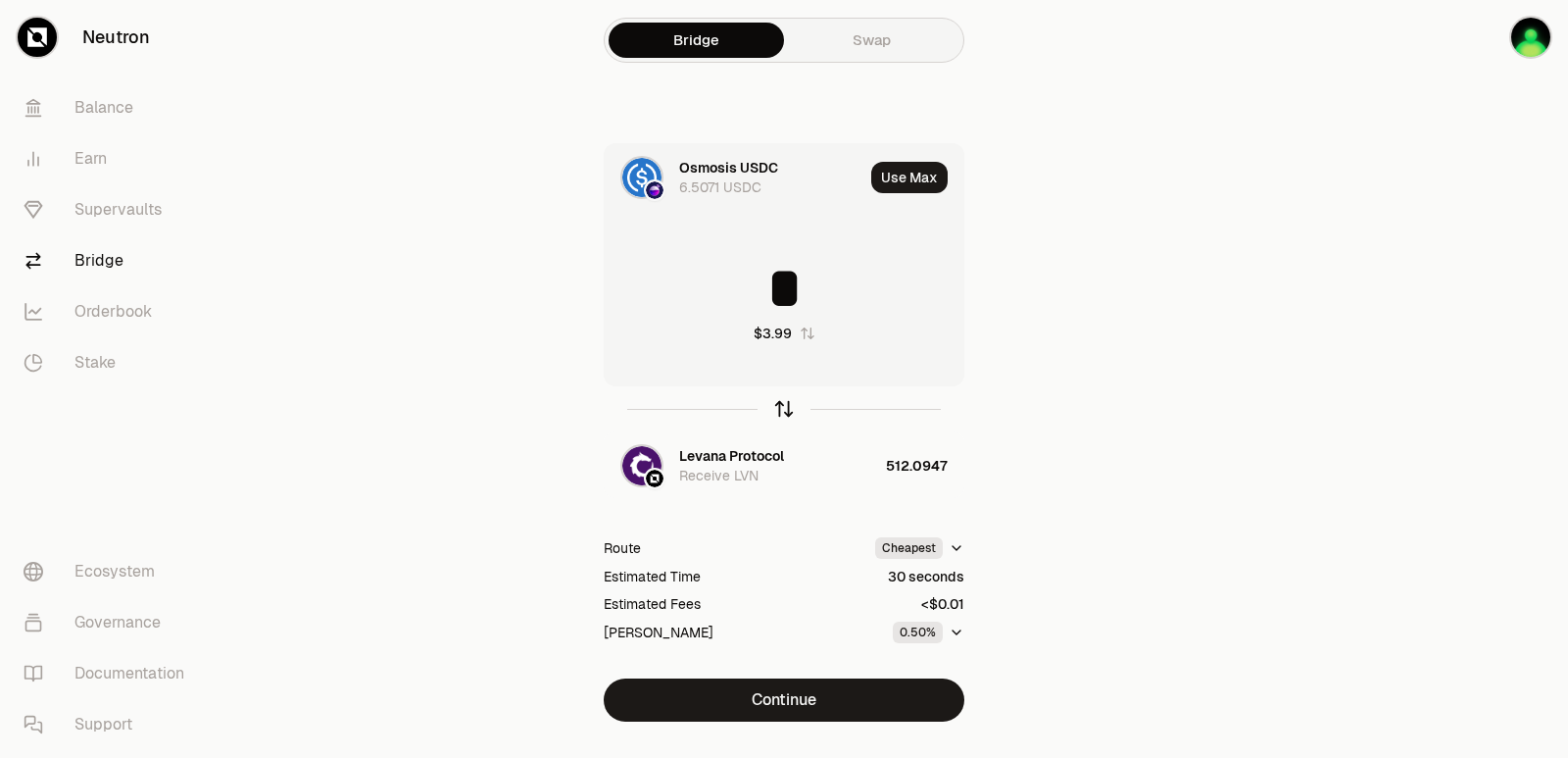
click at [784, 404] on icon "button" at bounding box center [784, 406] width 13 height 6
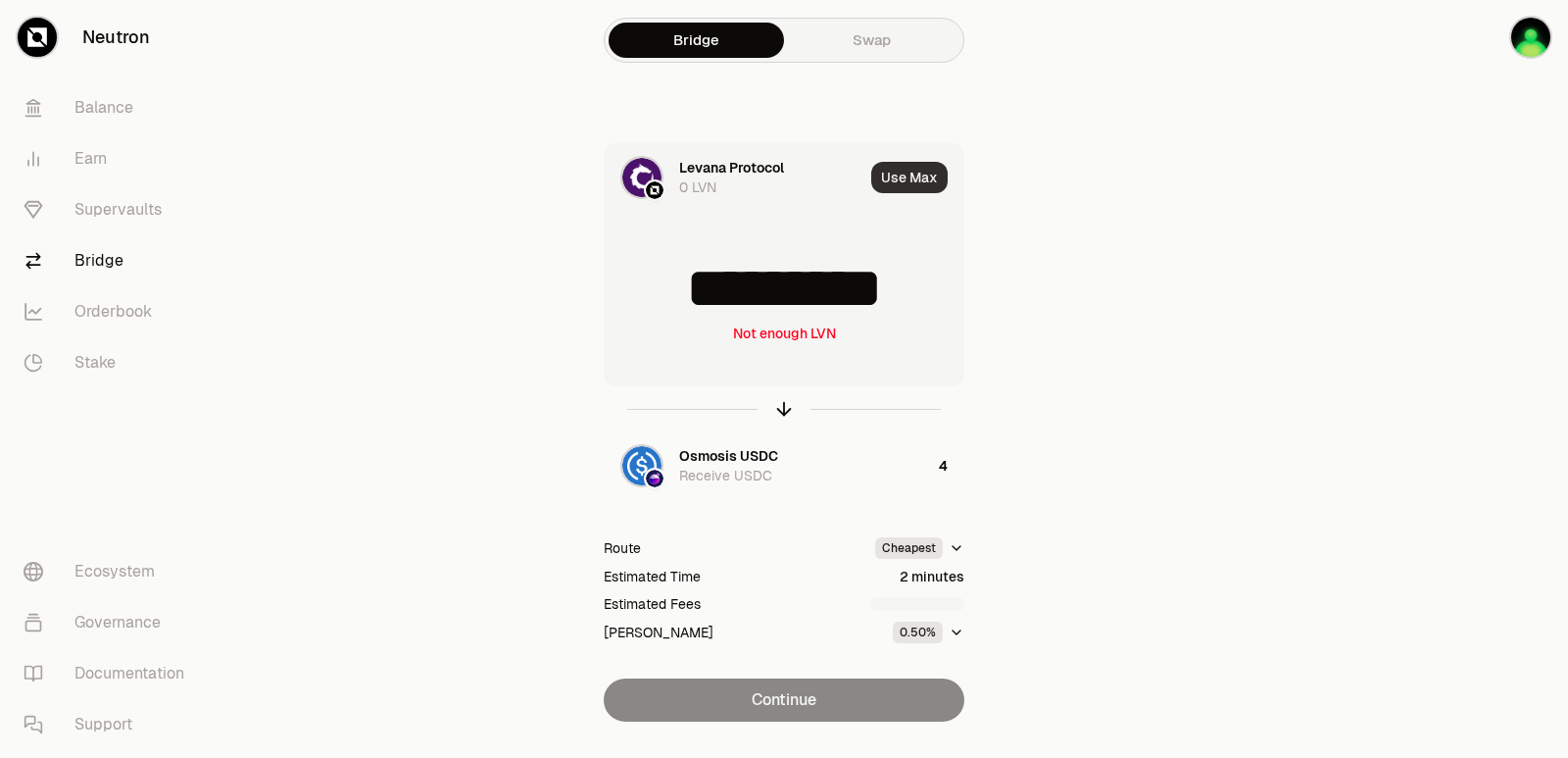
click at [901, 190] on button "Use Max" at bounding box center [908, 177] width 76 height 32
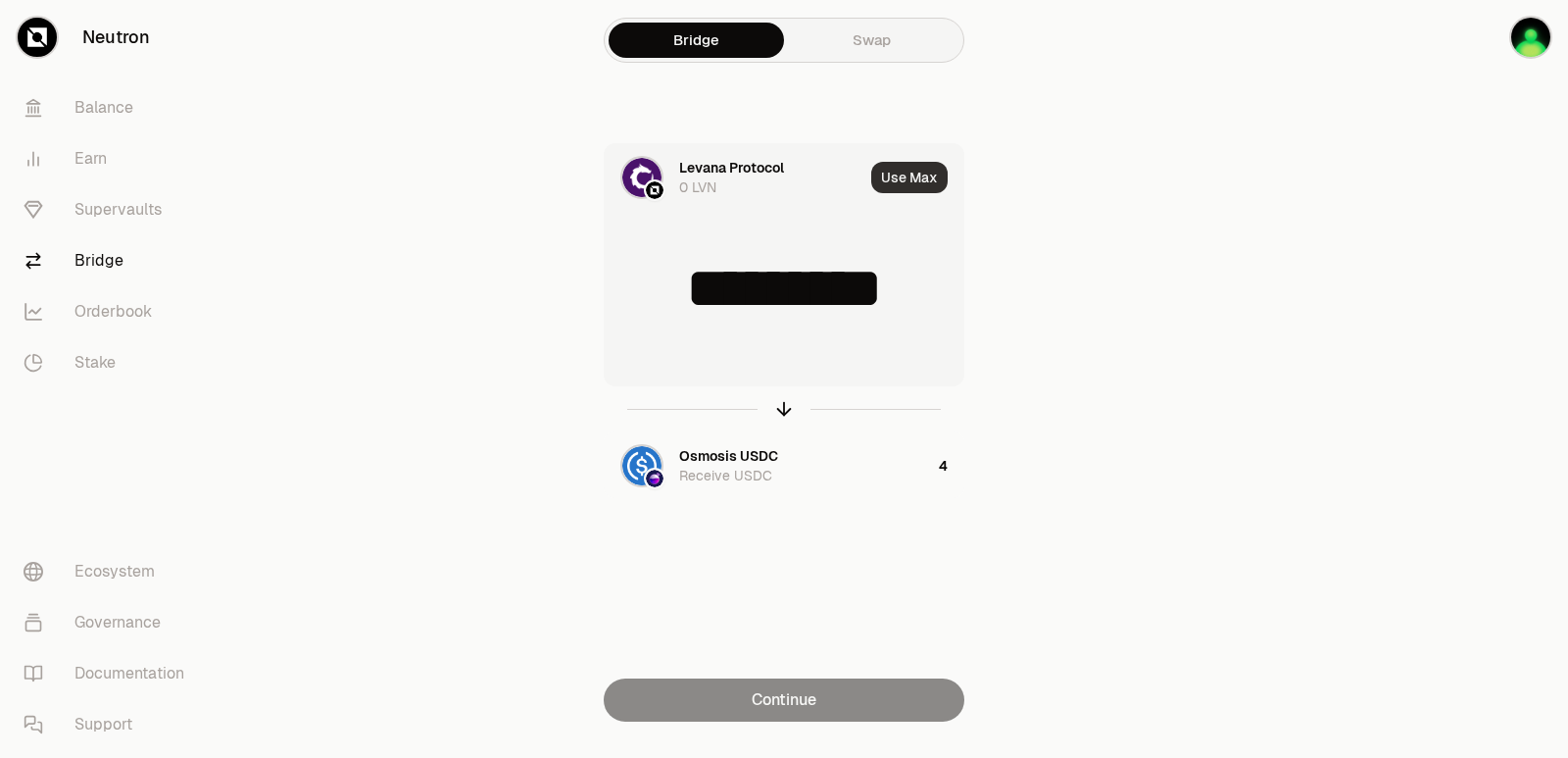
type input "*"
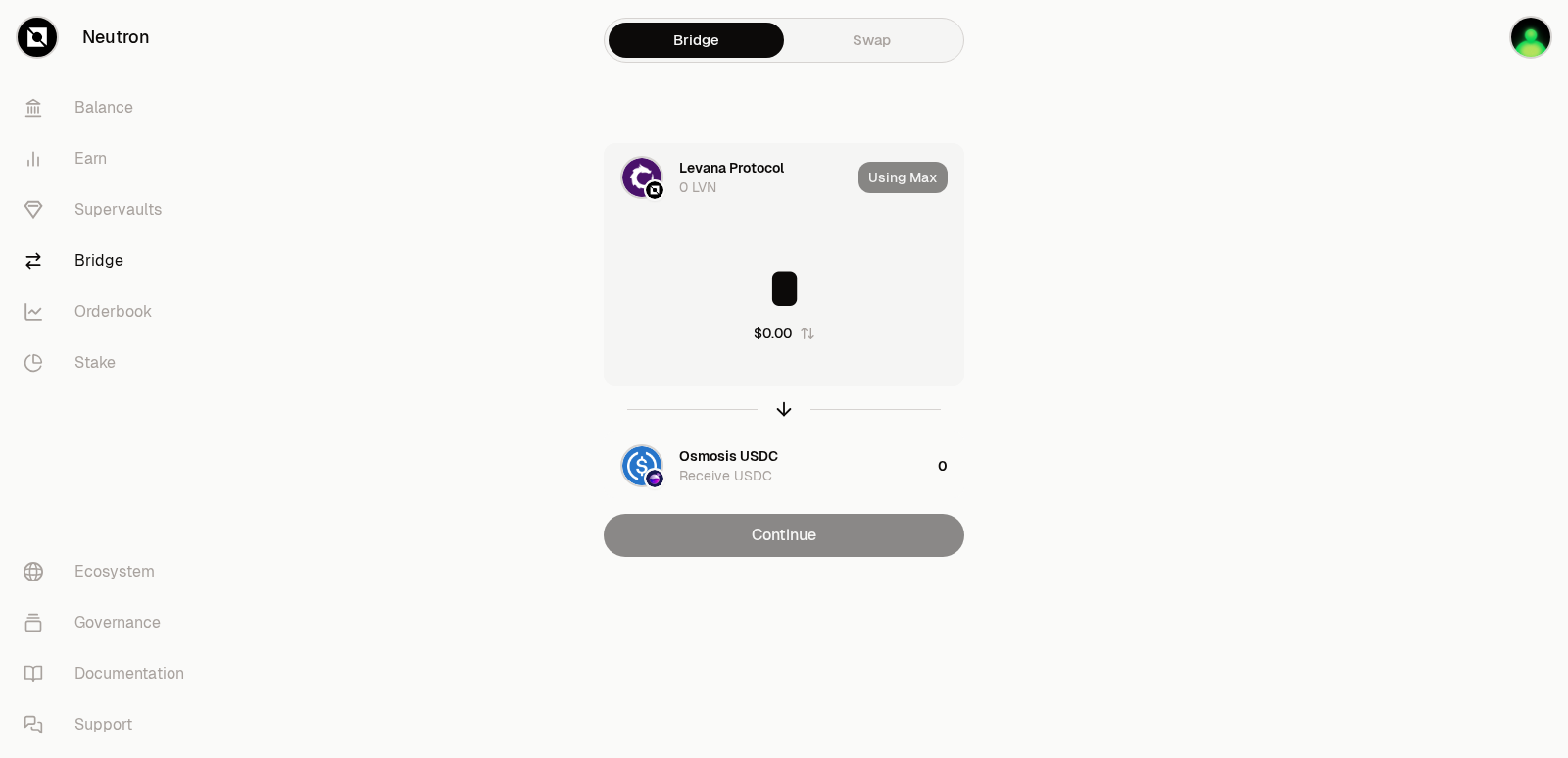
click at [794, 424] on div at bounding box center [784, 409] width 361 height 46
click at [781, 403] on icon "button" at bounding box center [784, 409] width 22 height 22
click at [922, 174] on button "Use Max" at bounding box center [908, 177] width 76 height 32
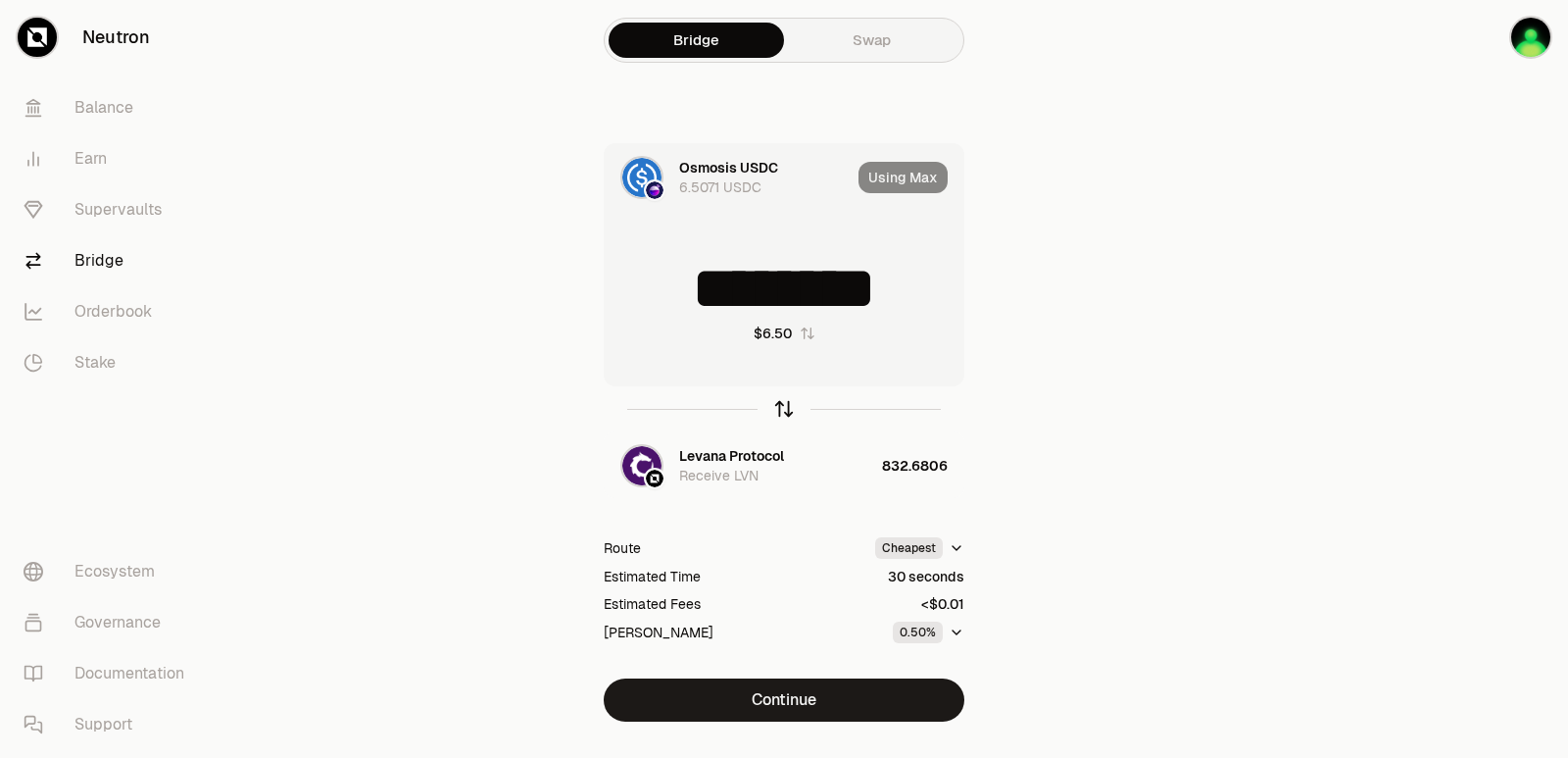
click at [783, 405] on icon "button" at bounding box center [784, 409] width 22 height 22
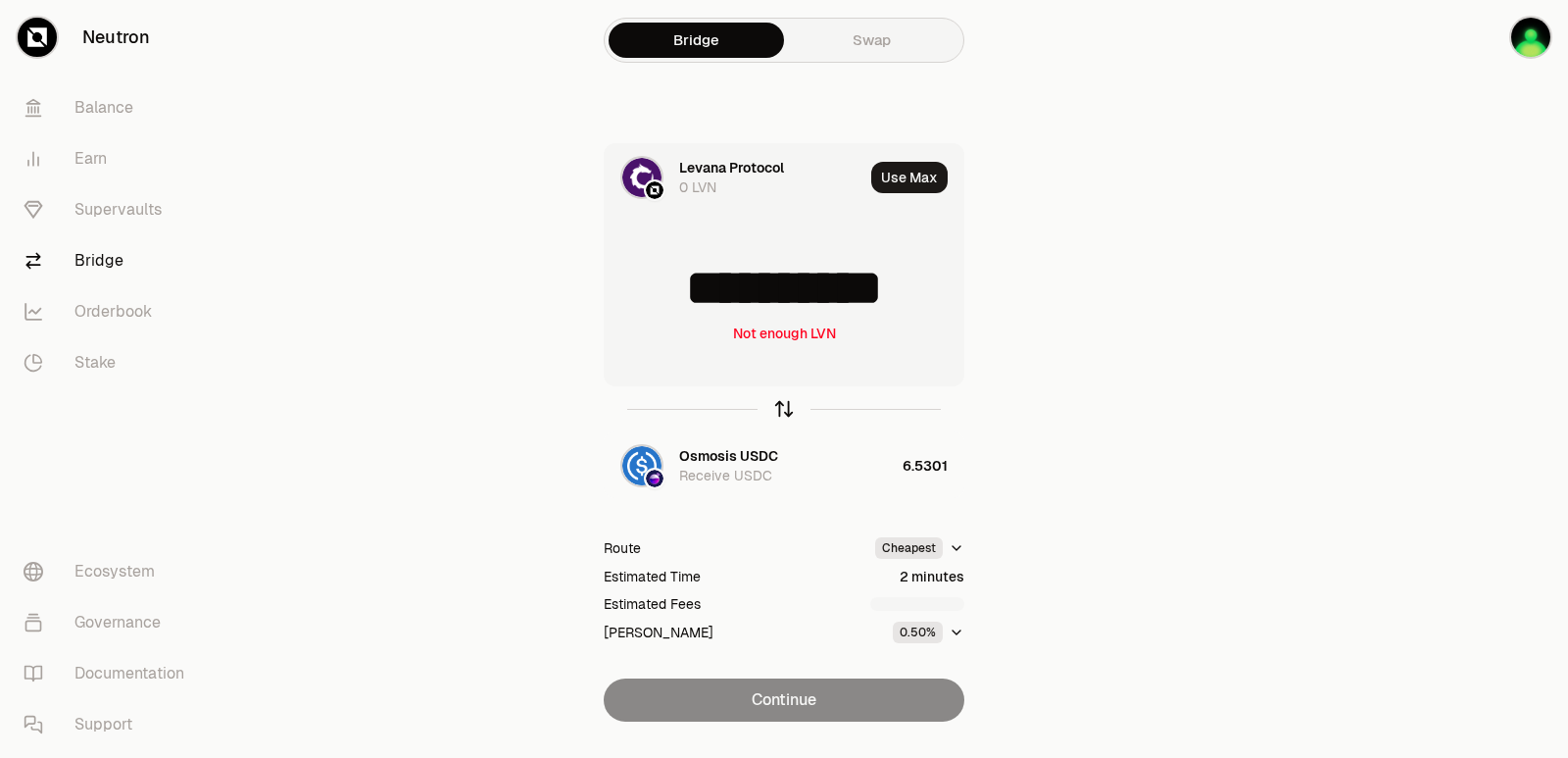
click at [783, 405] on icon "button" at bounding box center [784, 409] width 22 height 22
click at [895, 184] on button "Use Max" at bounding box center [908, 177] width 76 height 32
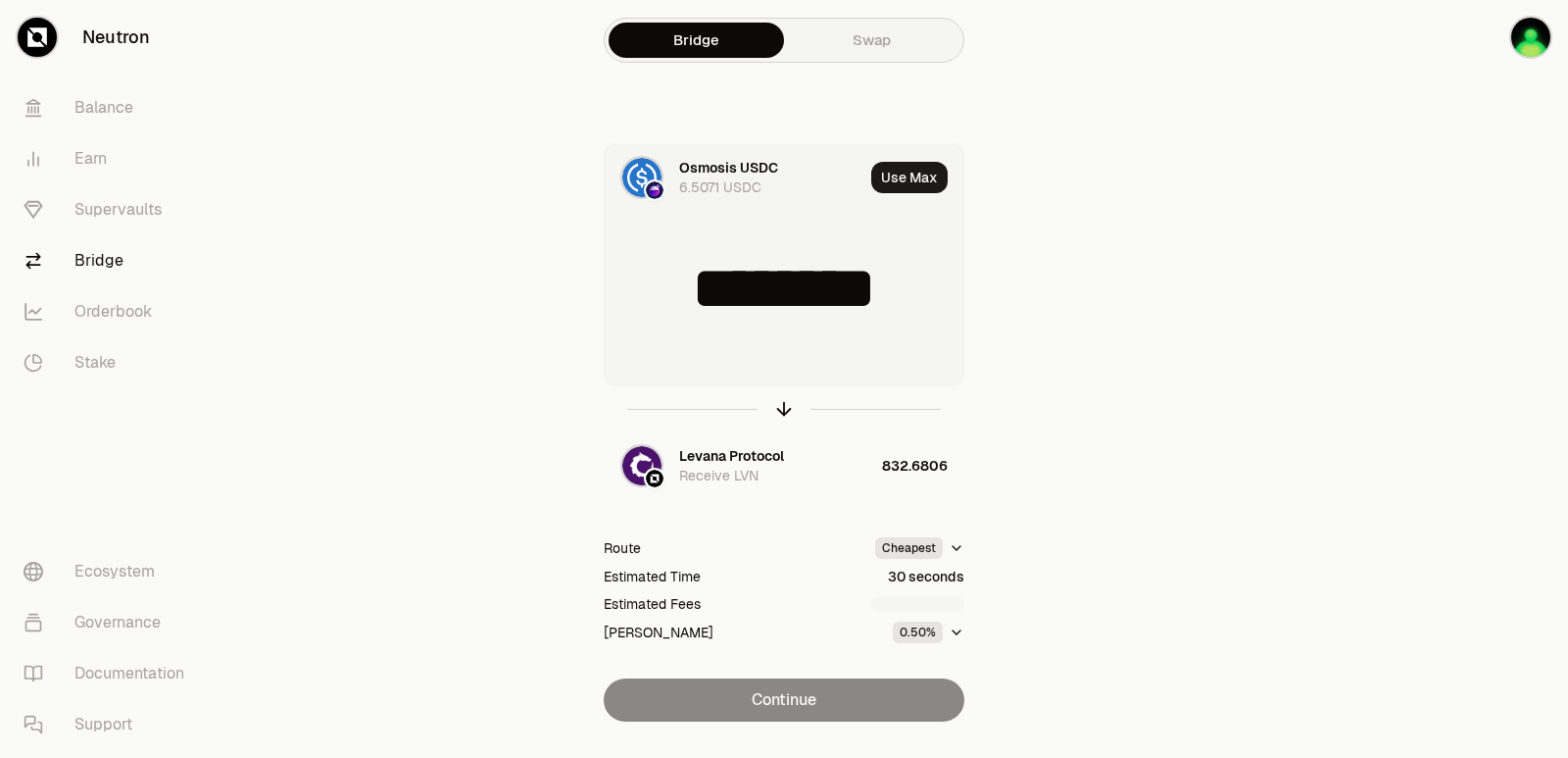
type input "********"
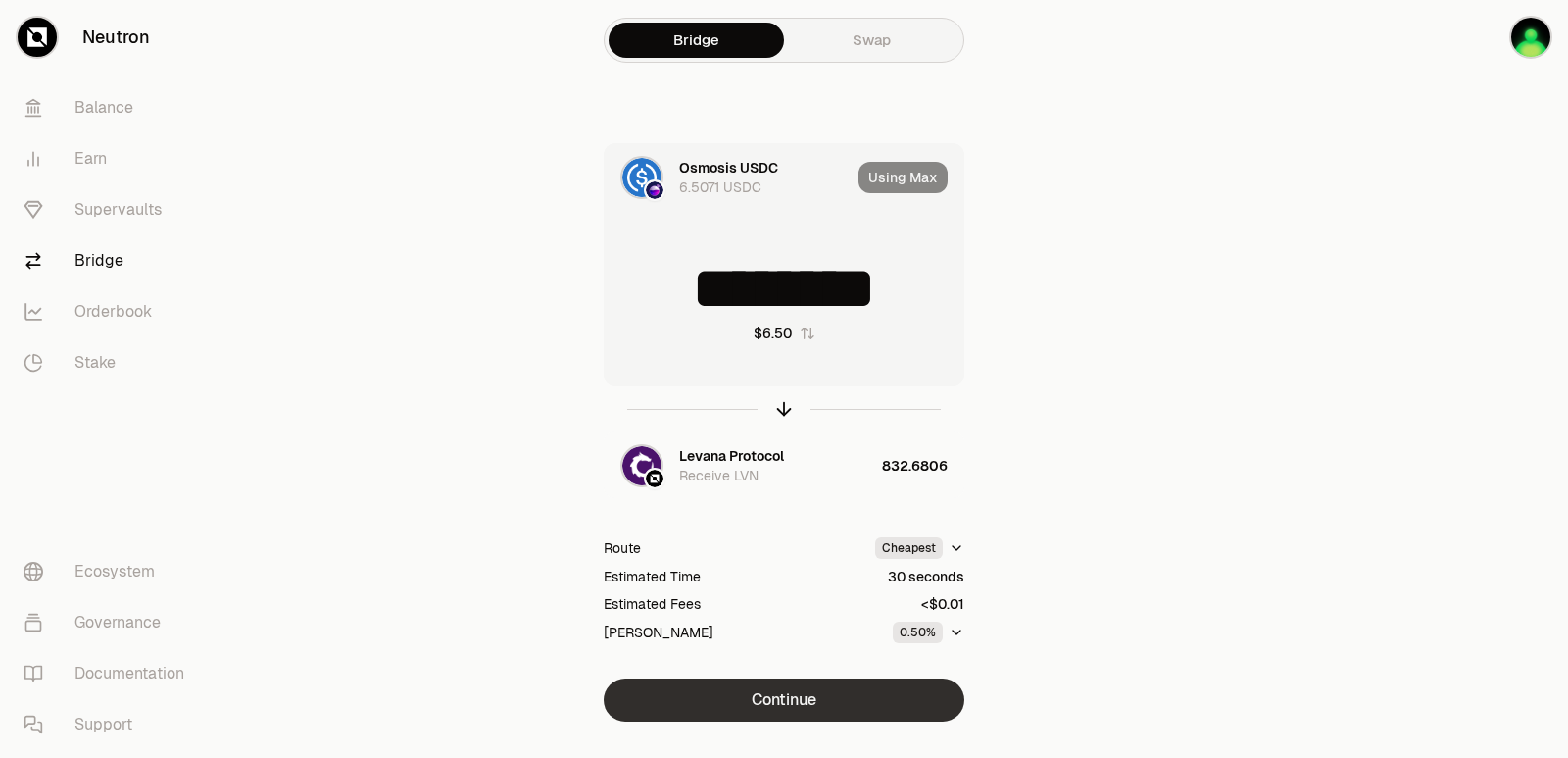
click at [786, 704] on button "Continue" at bounding box center [784, 701] width 361 height 44
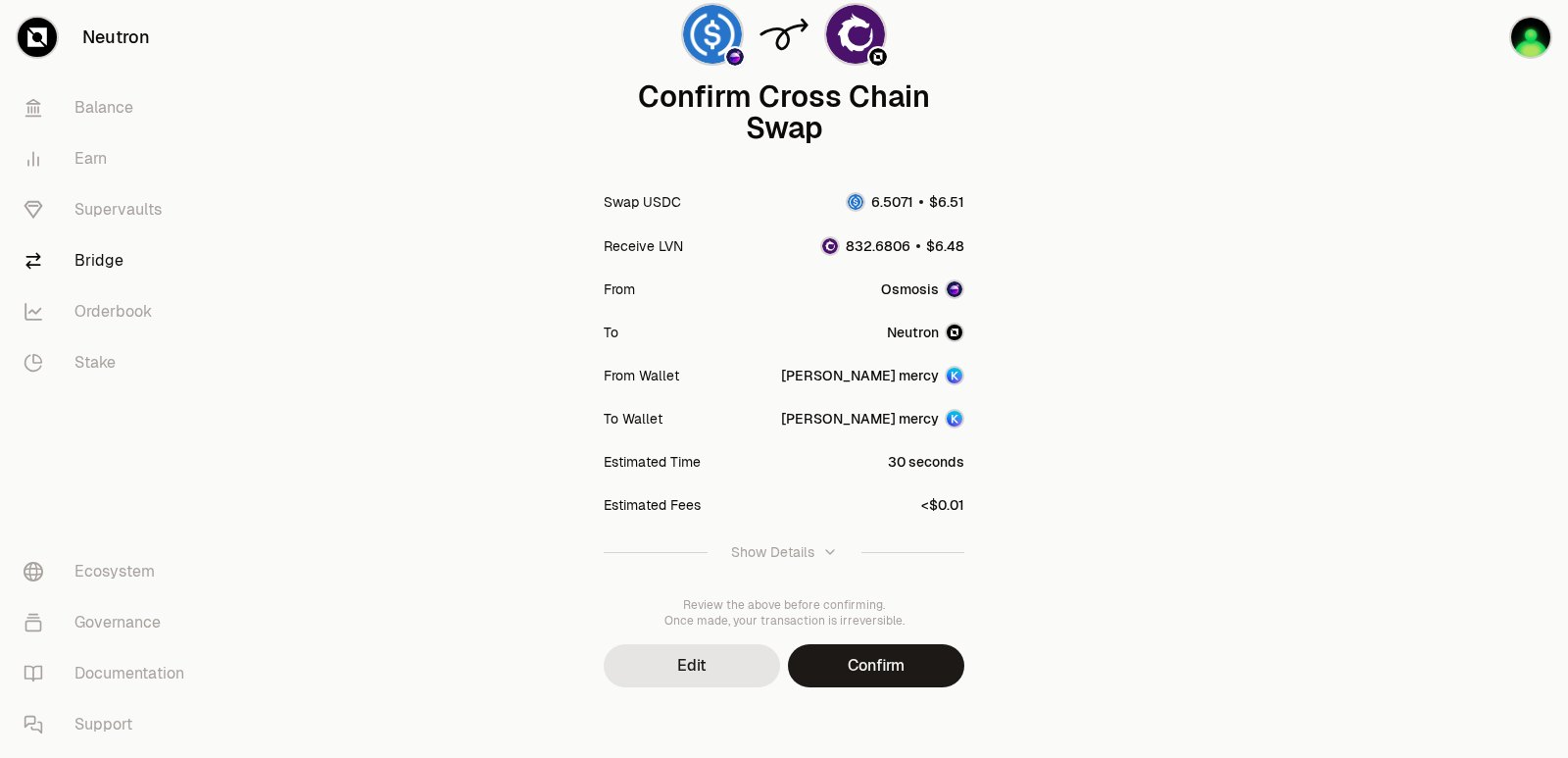
scroll to position [162, 0]
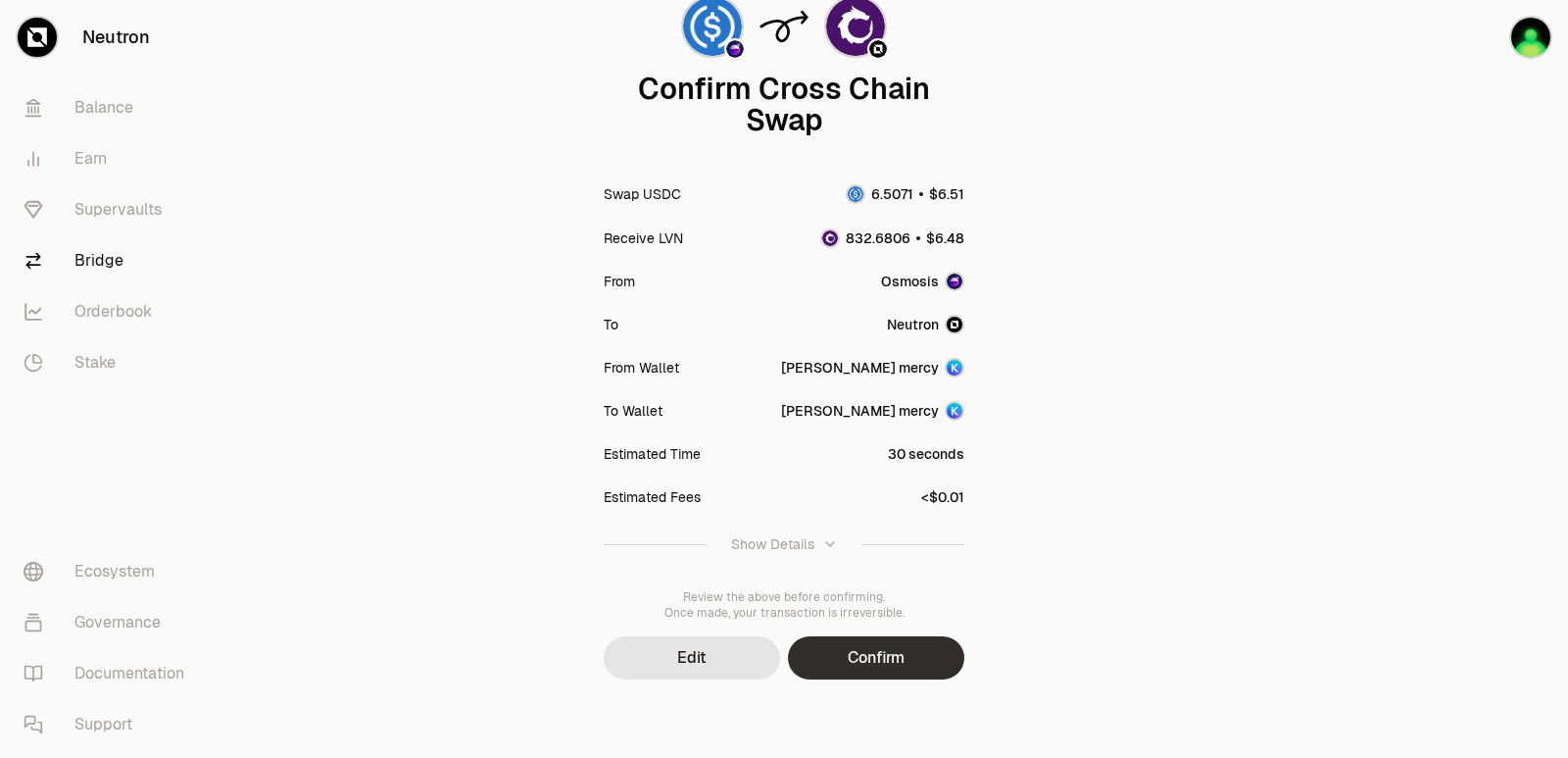
click at [859, 670] on button "Confirm" at bounding box center [876, 658] width 176 height 44
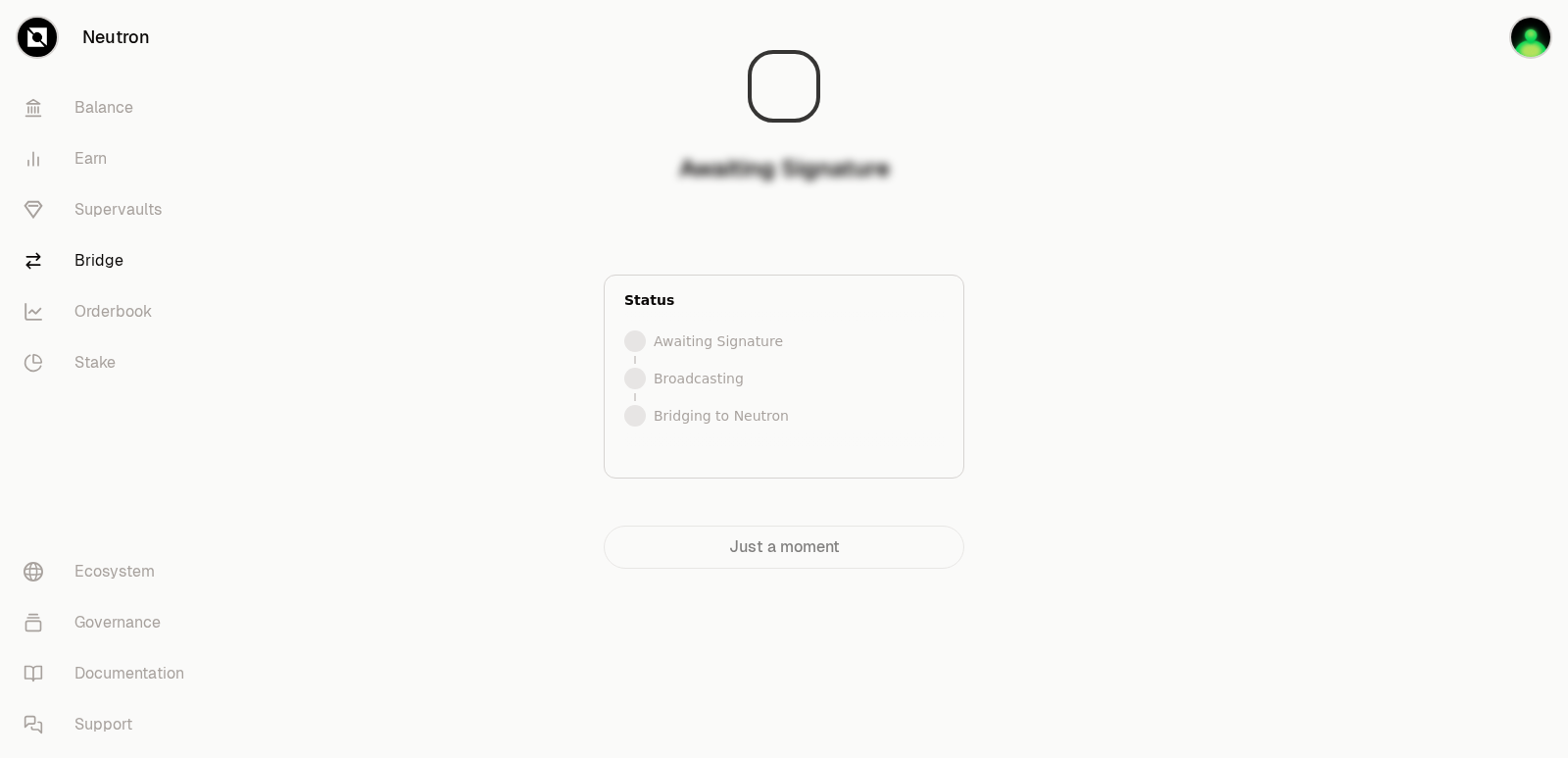
scroll to position [0, 0]
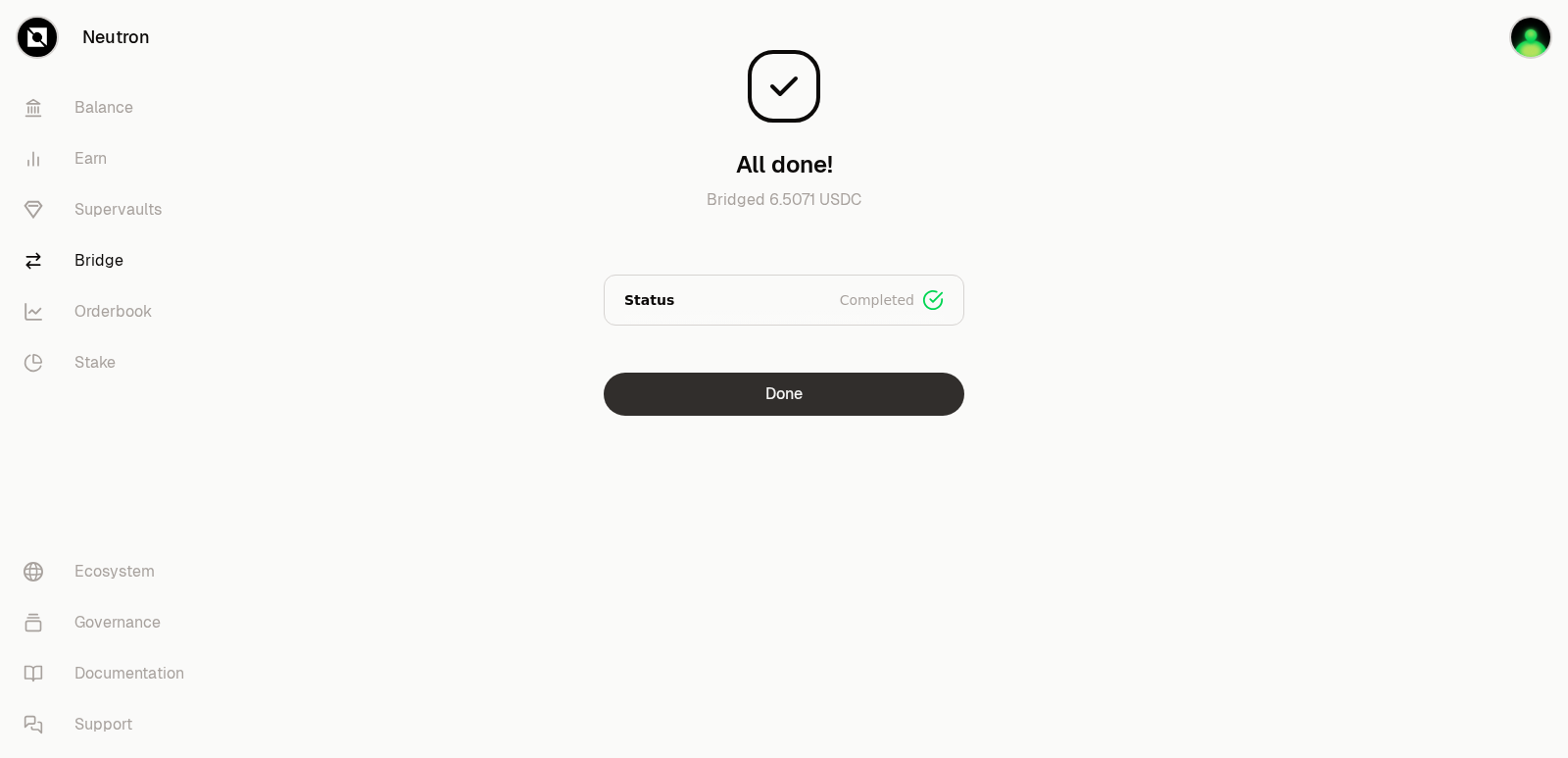
click at [784, 389] on button "Done" at bounding box center [784, 394] width 361 height 44
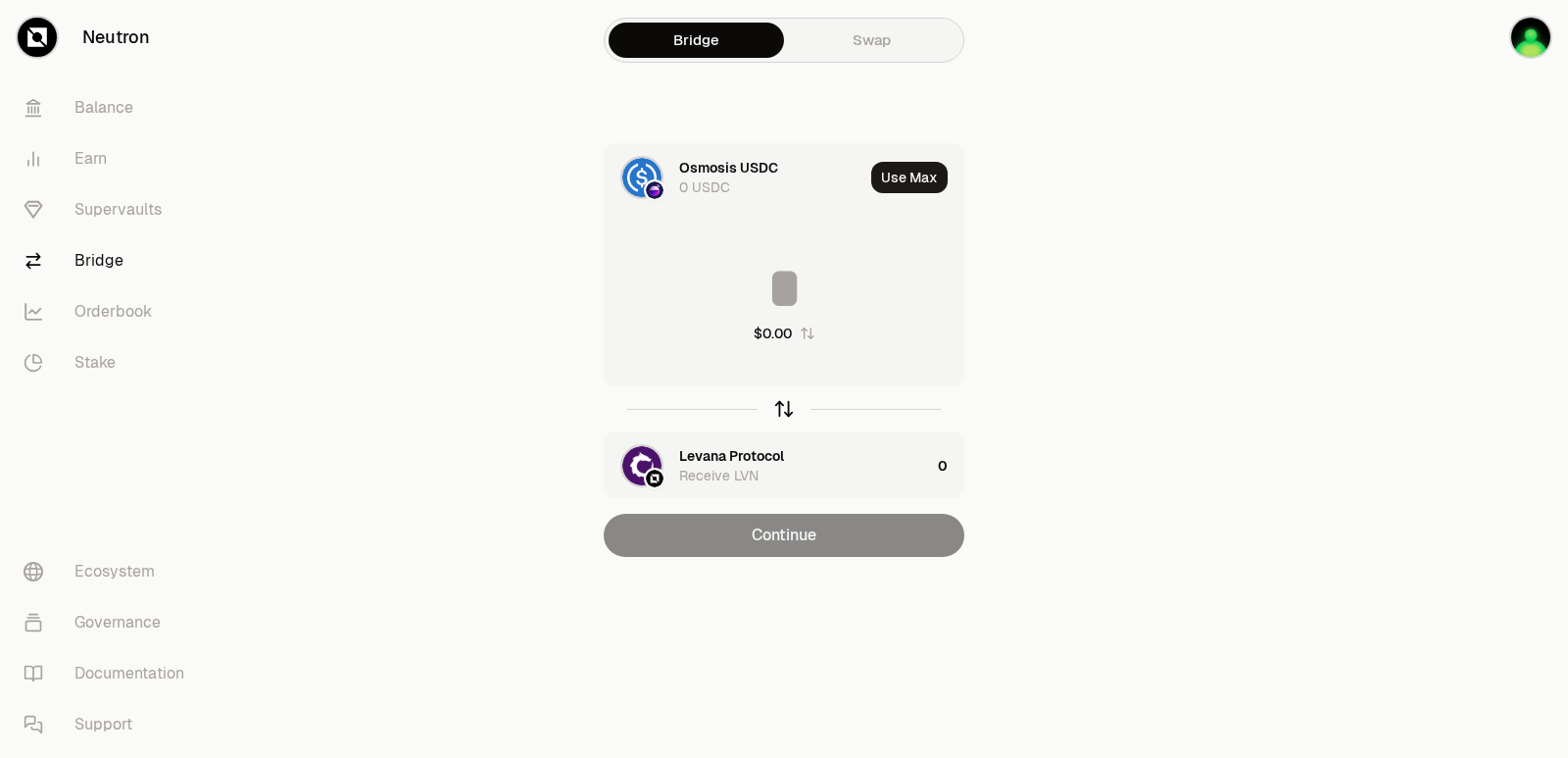
click at [780, 405] on icon "button" at bounding box center [784, 409] width 22 height 22
click at [913, 173] on button "Use Max" at bounding box center [908, 177] width 76 height 32
type input "**********"
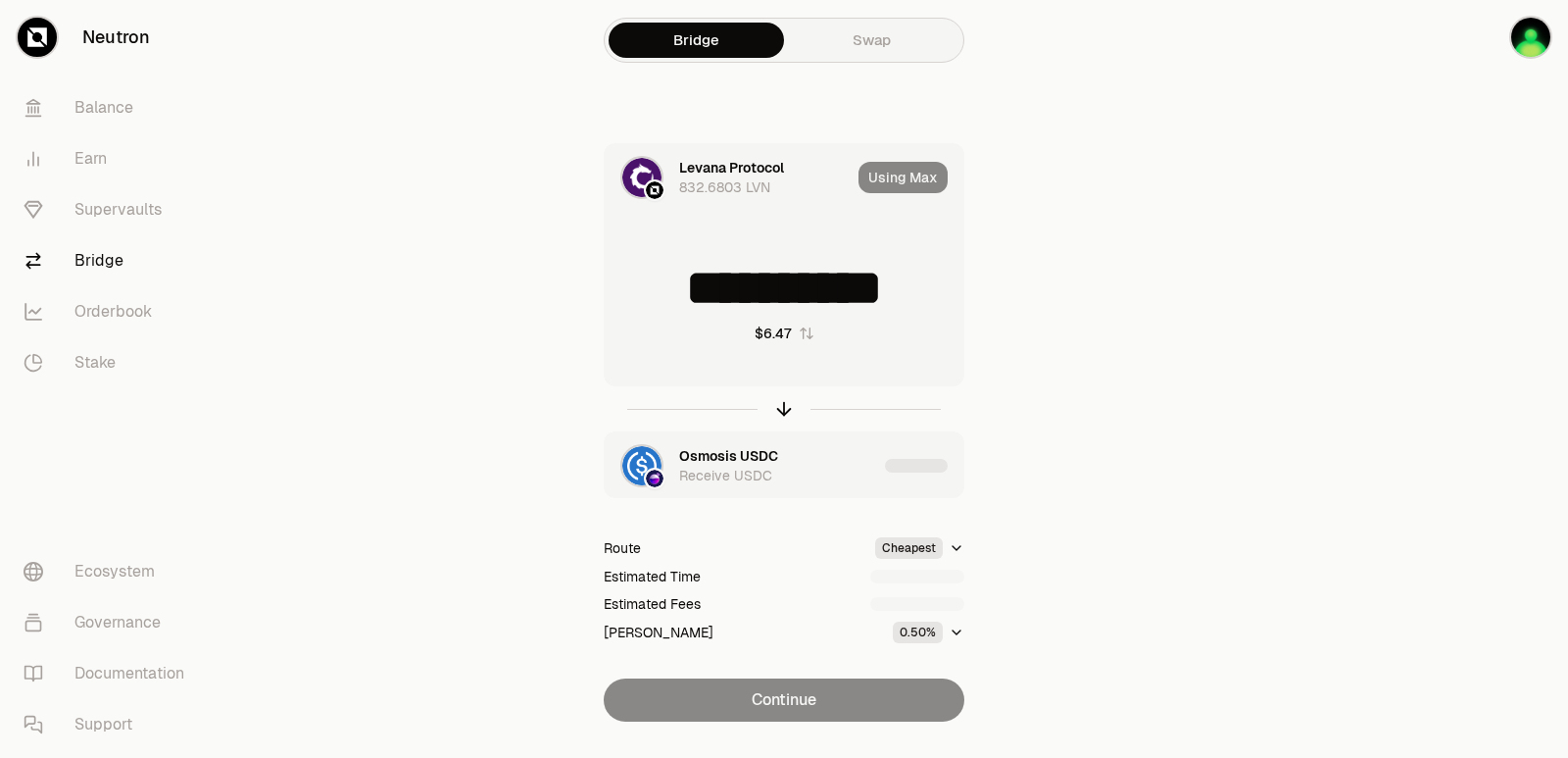
scroll to position [43, 0]
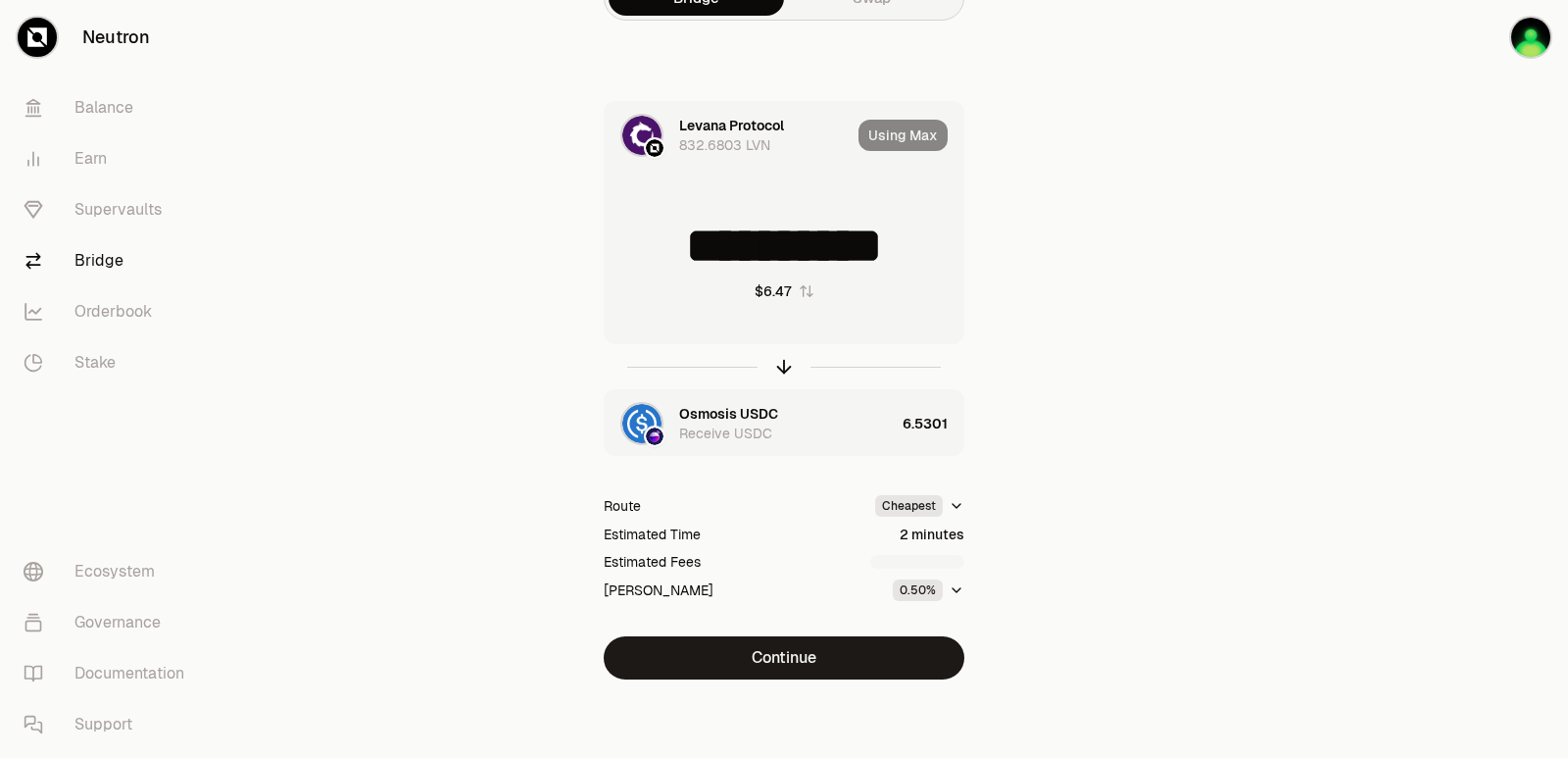
click at [792, 662] on button "Continue" at bounding box center [784, 658] width 361 height 44
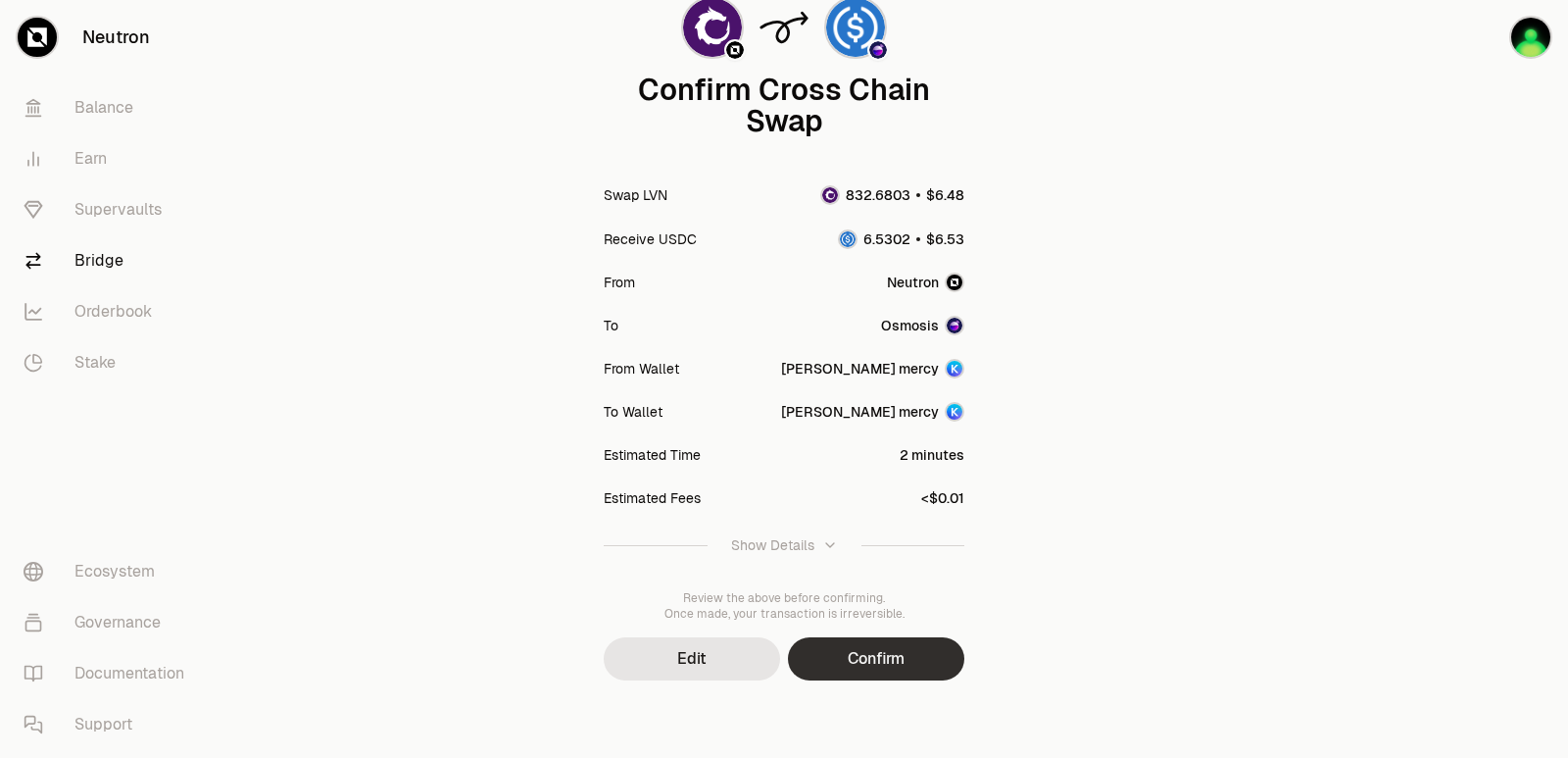
scroll to position [162, 0]
click at [821, 665] on button "Confirm" at bounding box center [876, 658] width 176 height 44
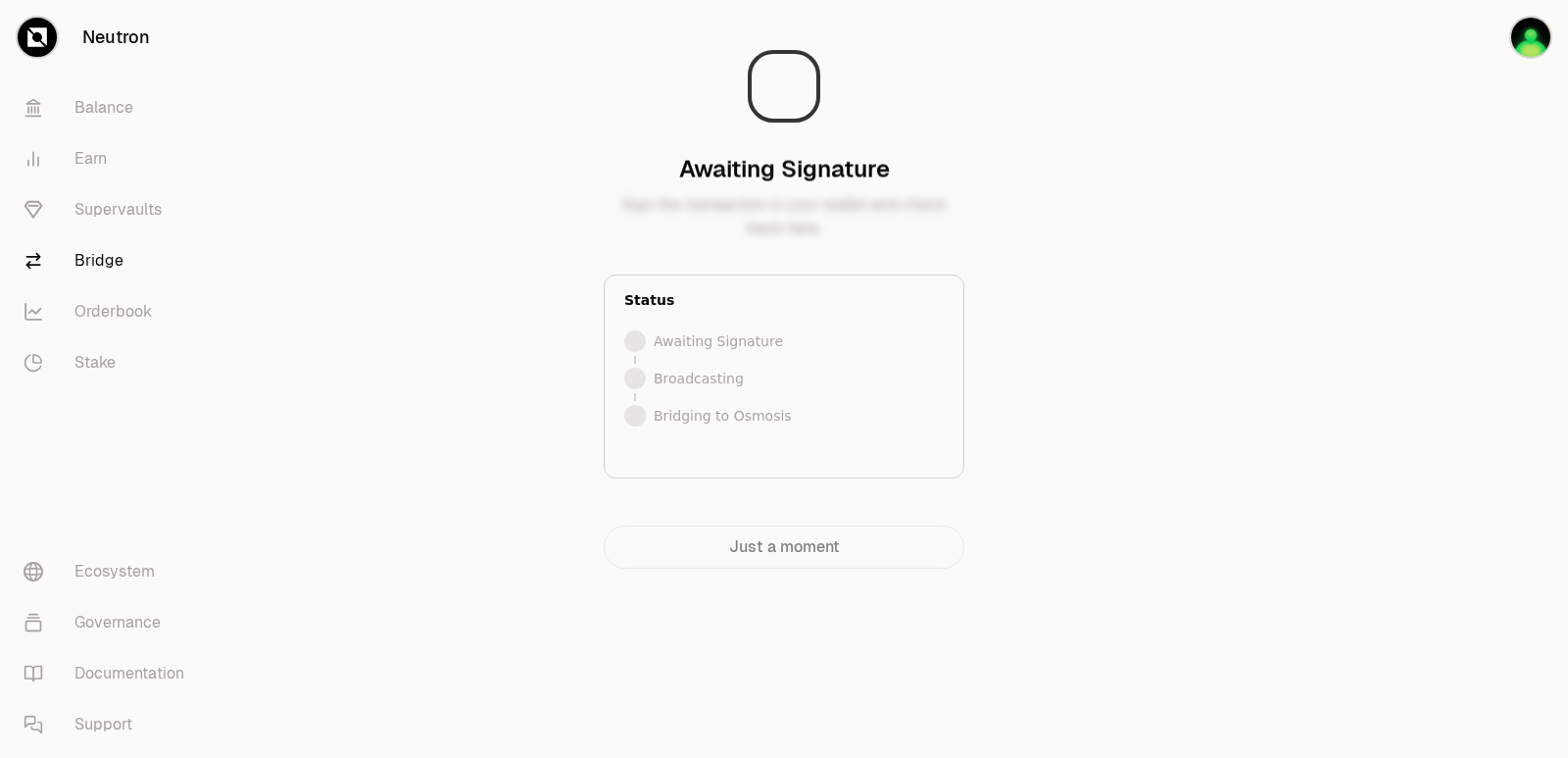
scroll to position [0, 0]
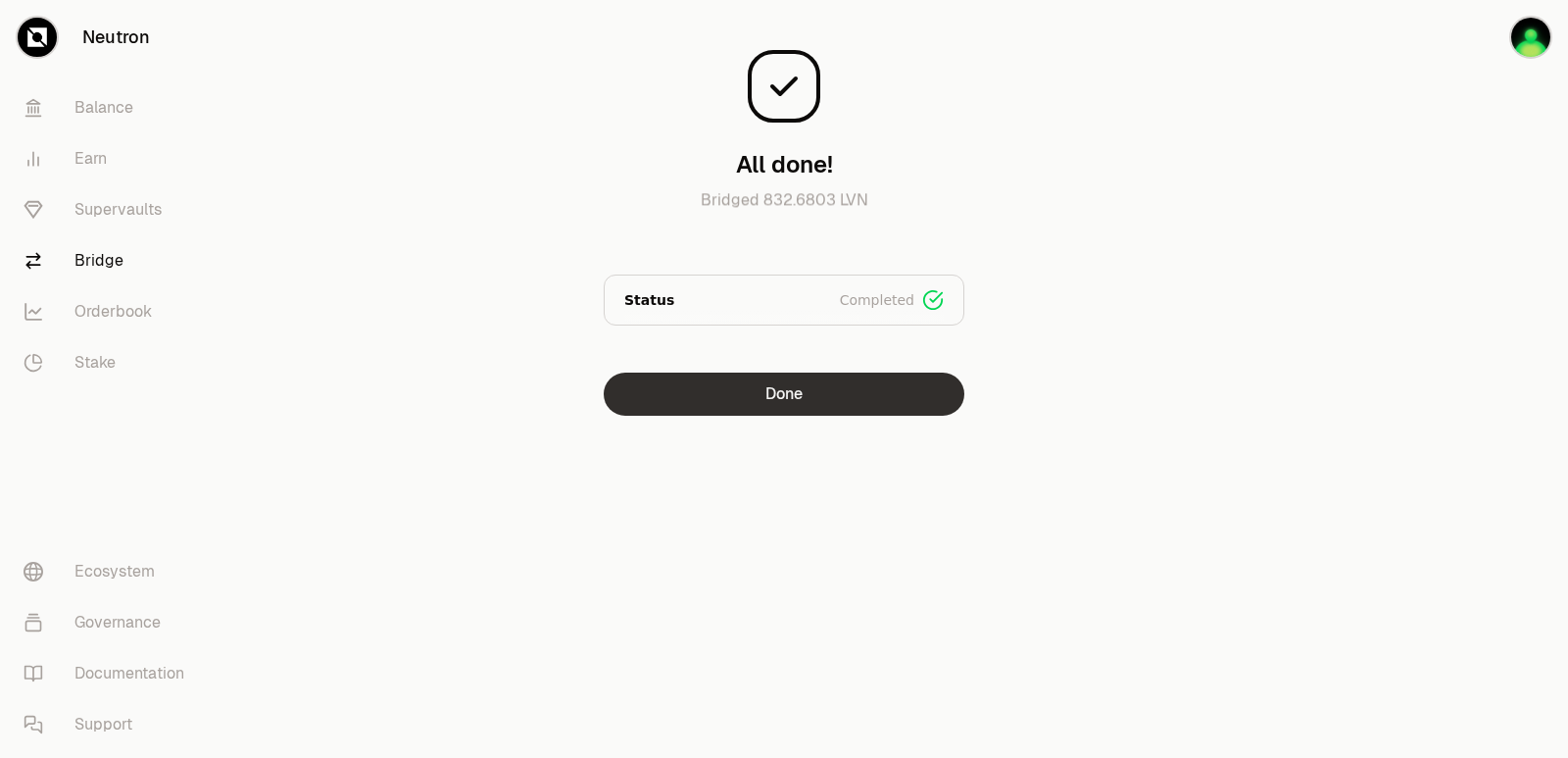
click at [856, 387] on button "Done" at bounding box center [784, 394] width 361 height 44
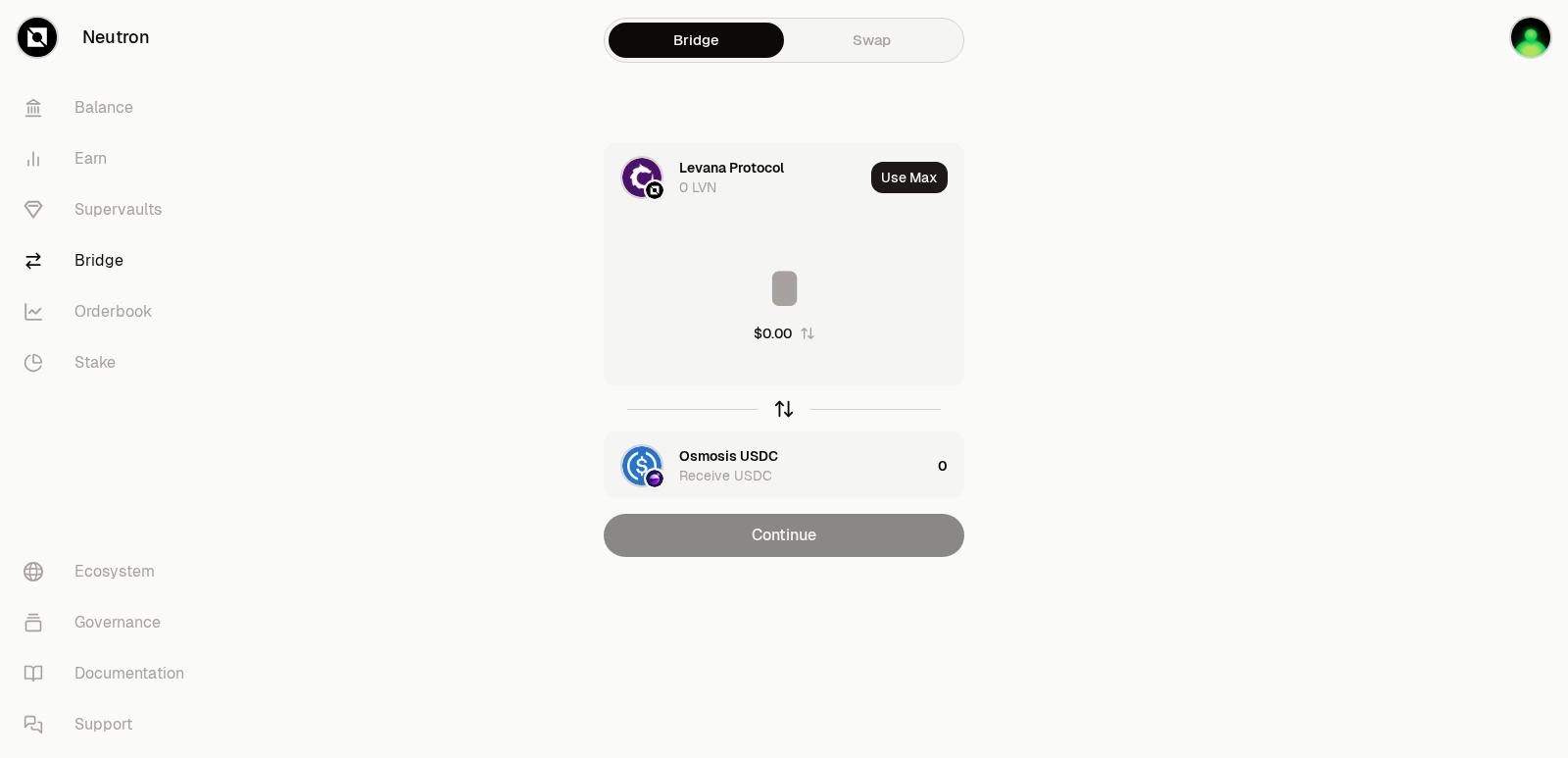
click at [784, 408] on icon "button" at bounding box center [784, 409] width 0 height 13
click at [776, 410] on icon "button" at bounding box center [784, 409] width 22 height 22
